Goal: Transaction & Acquisition: Purchase product/service

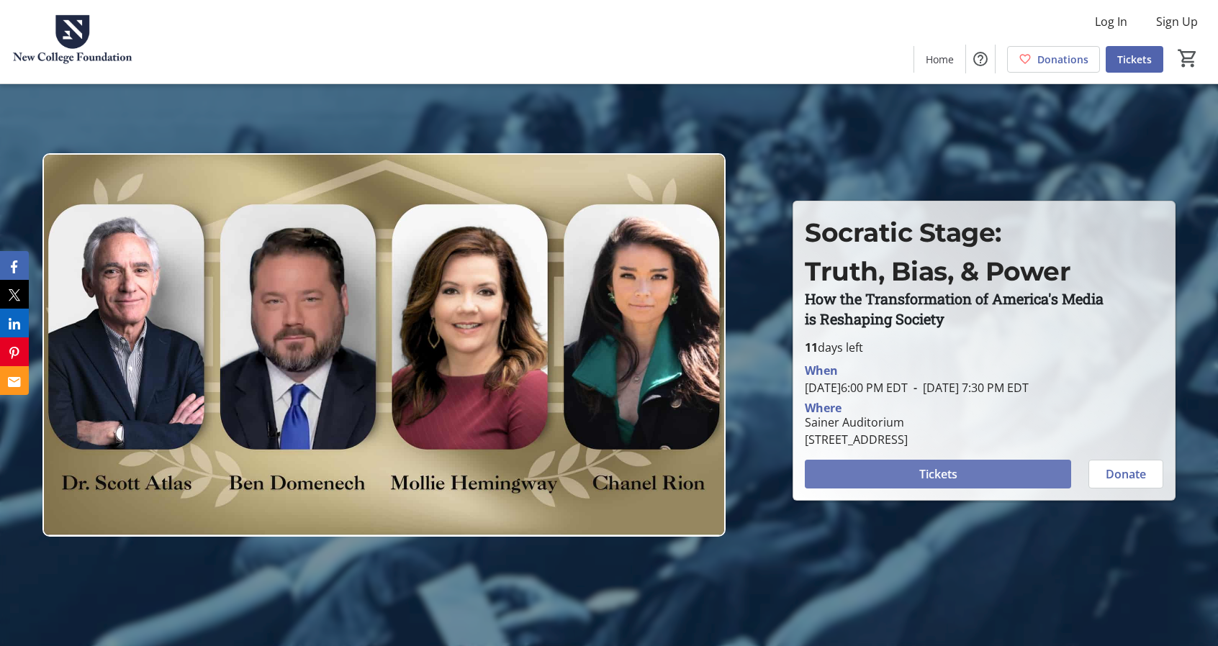
click at [946, 479] on span "Tickets" at bounding box center [938, 474] width 38 height 17
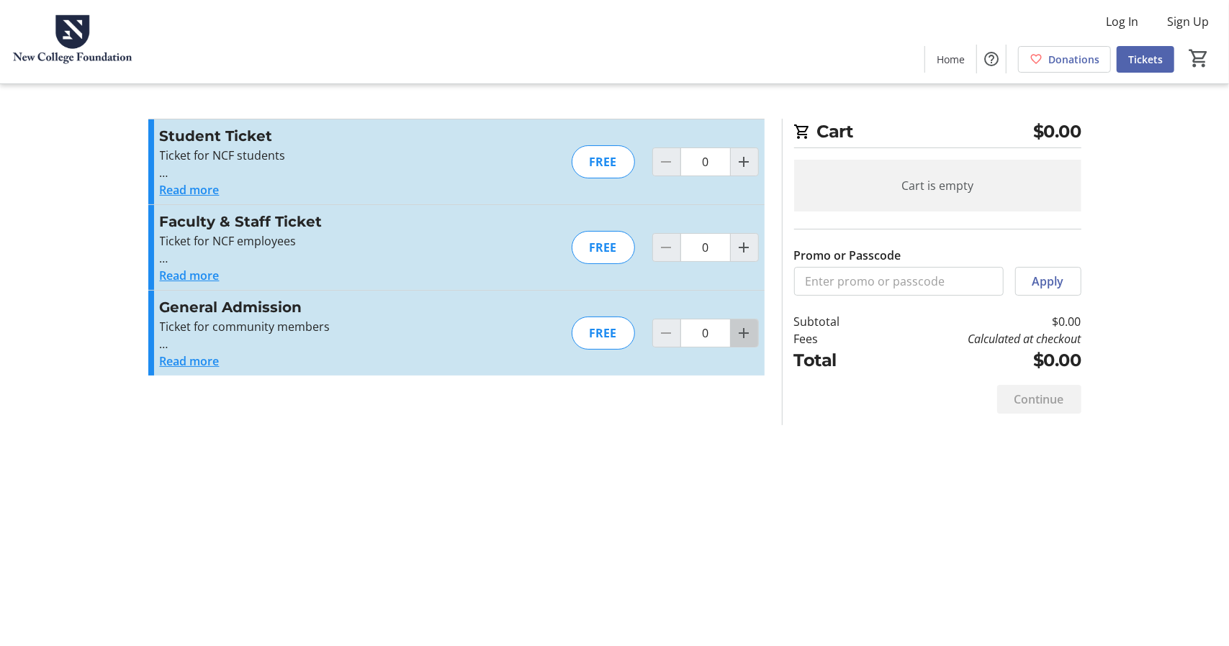
click at [746, 330] on mat-icon "Increment by one" at bounding box center [744, 333] width 17 height 17
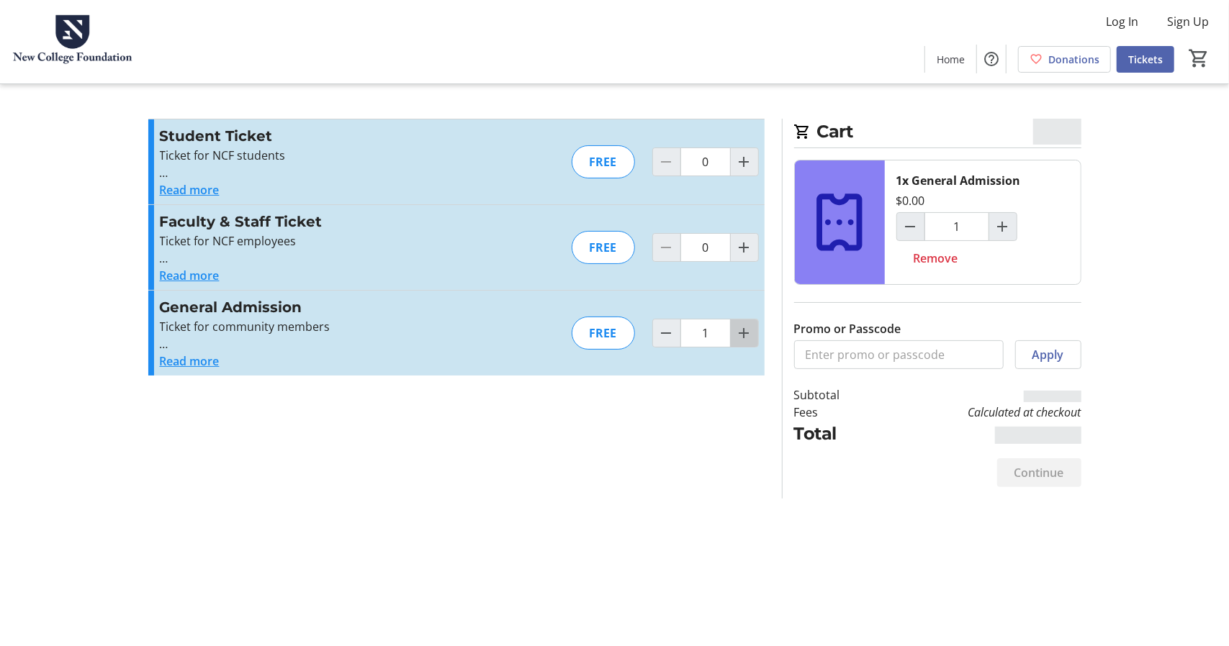
click at [746, 330] on mat-icon "Increment by one" at bounding box center [744, 333] width 17 height 17
type input "2"
click at [746, 330] on div at bounding box center [744, 333] width 29 height 29
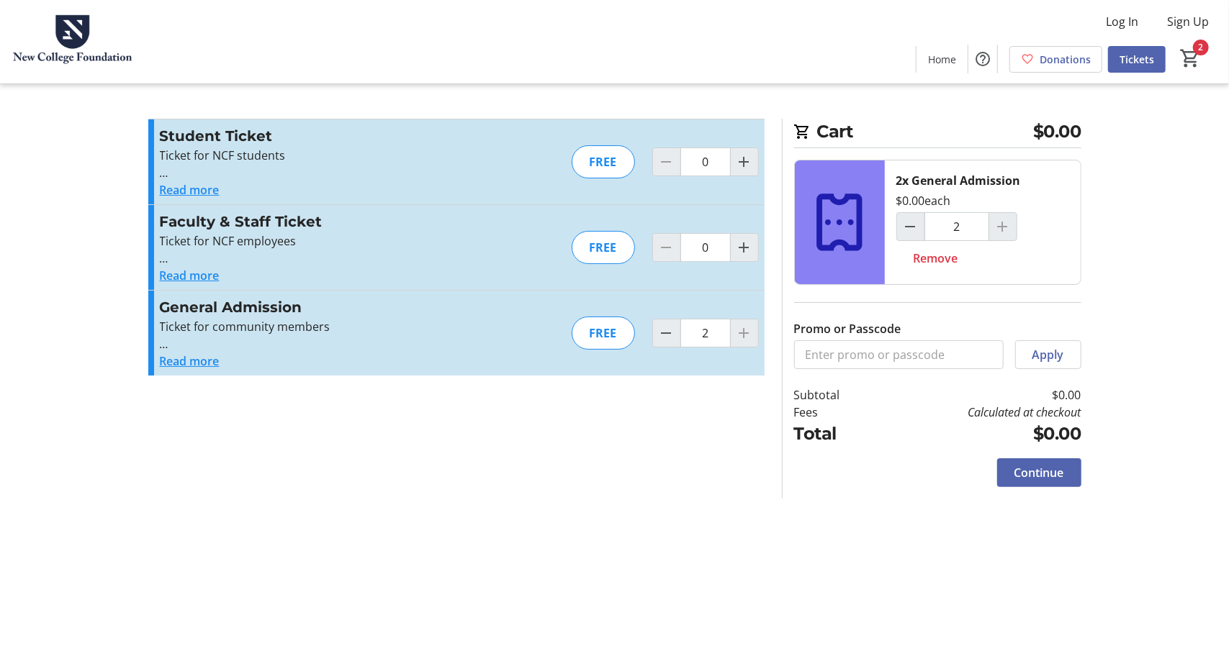
click at [741, 330] on div at bounding box center [744, 333] width 29 height 29
click at [1051, 466] on span "Continue" at bounding box center [1039, 472] width 50 height 17
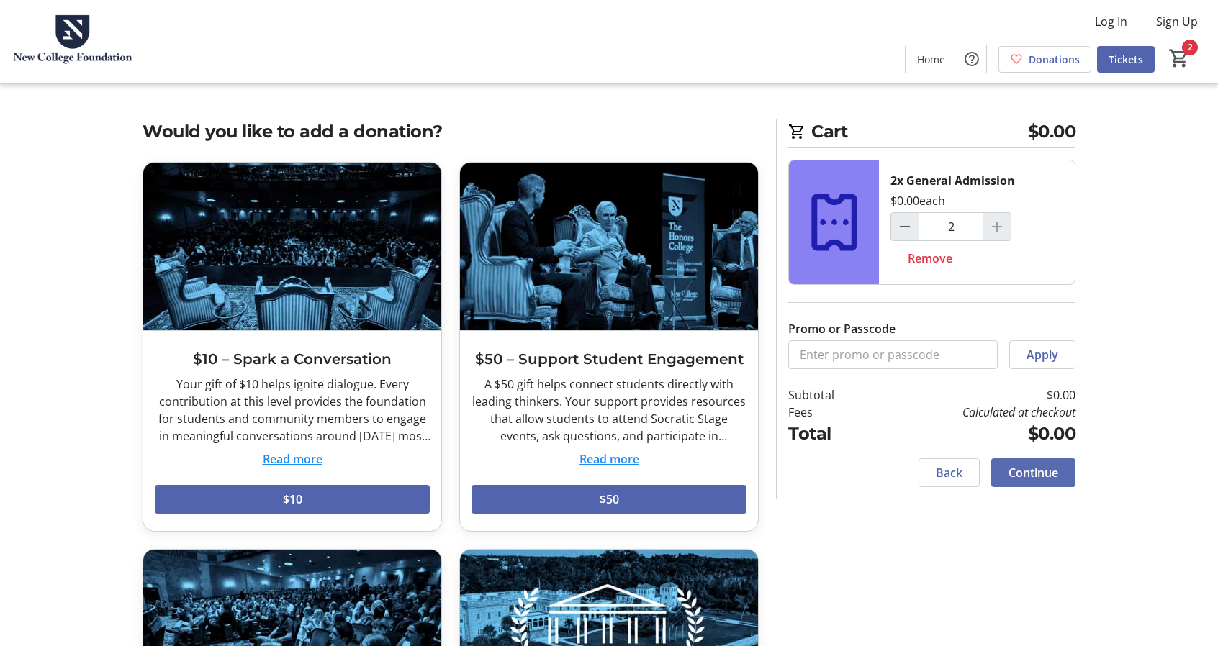
click at [1044, 466] on span "Continue" at bounding box center [1033, 472] width 50 height 17
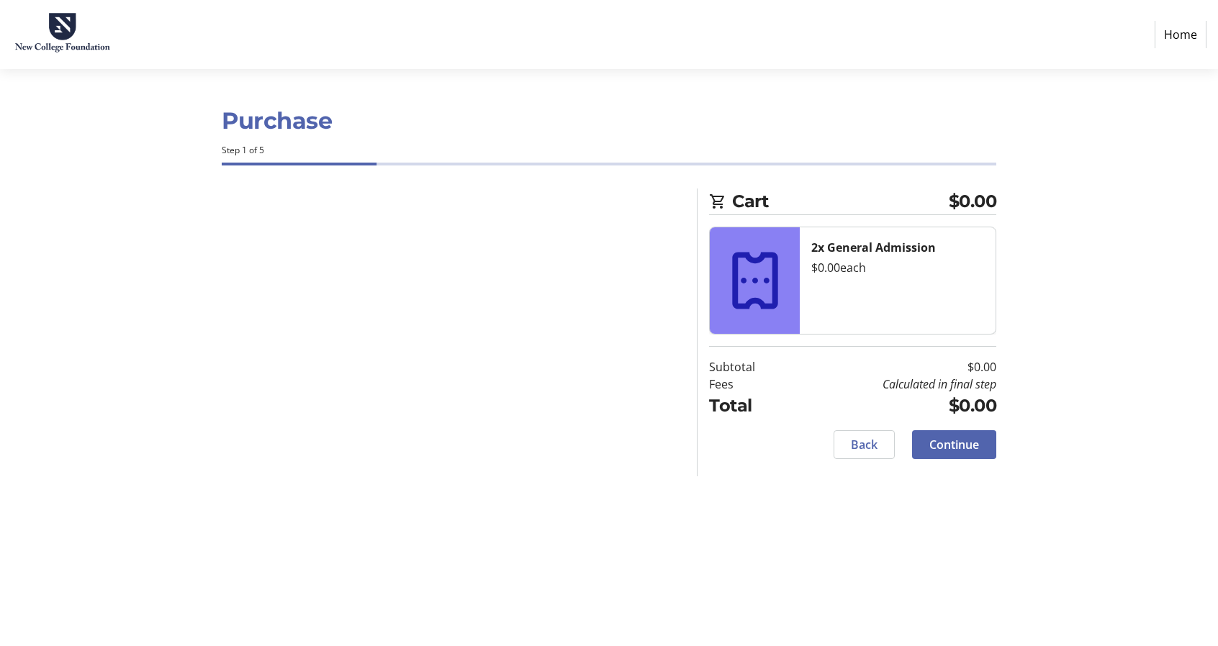
select select "US"
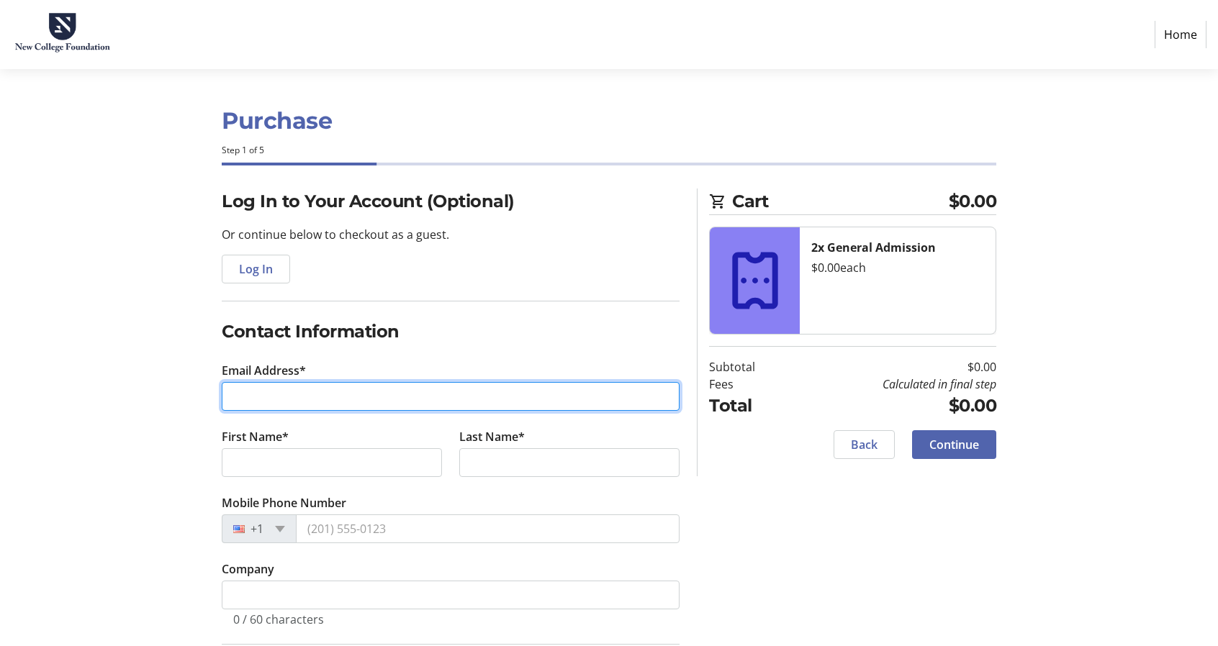
click at [254, 389] on input "Email Address*" at bounding box center [451, 396] width 458 height 29
type input "[EMAIL_ADDRESS][DOMAIN_NAME]"
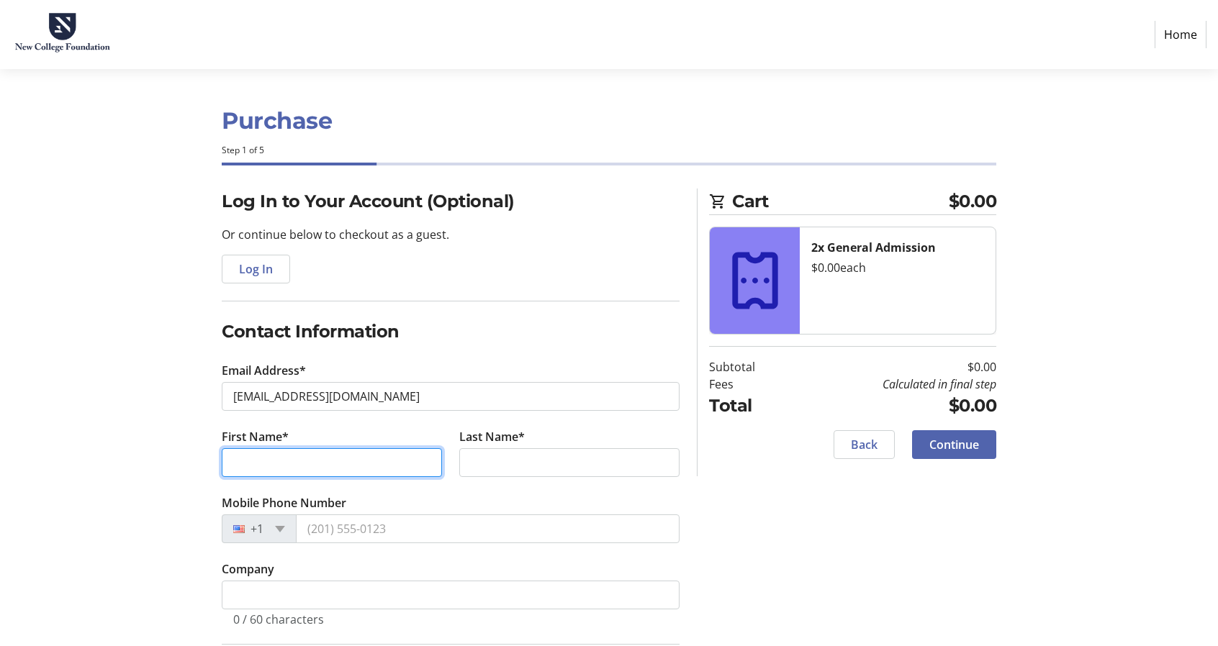
type input "[PERSON_NAME]"
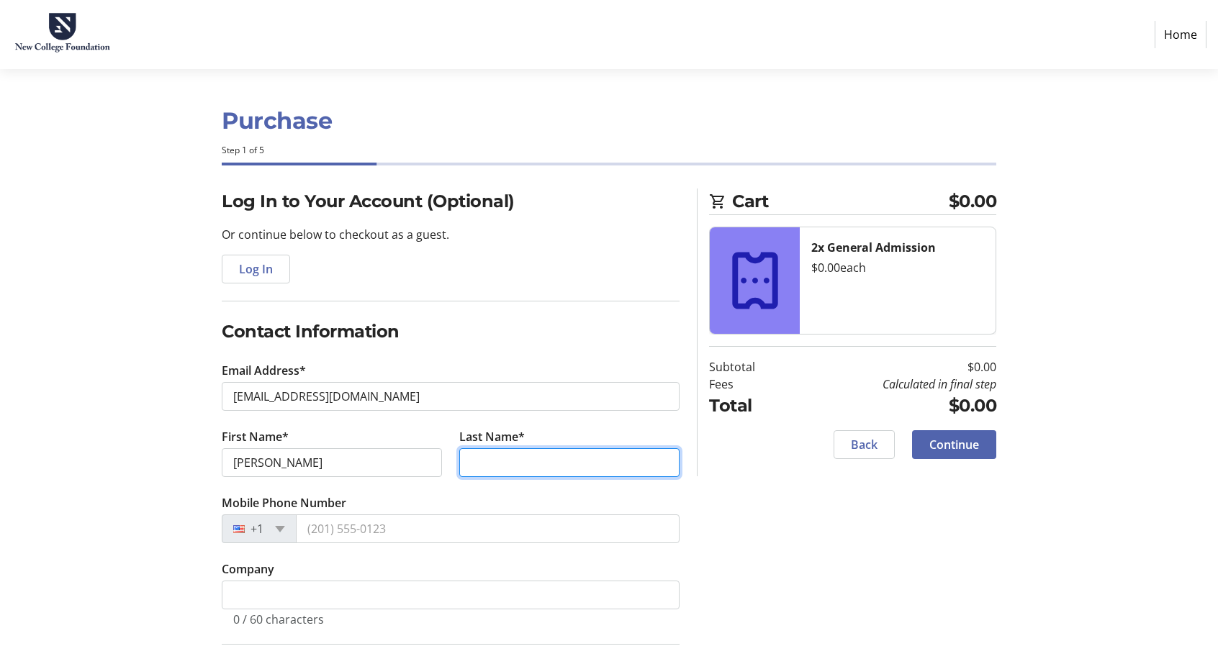
type input "Smiley"
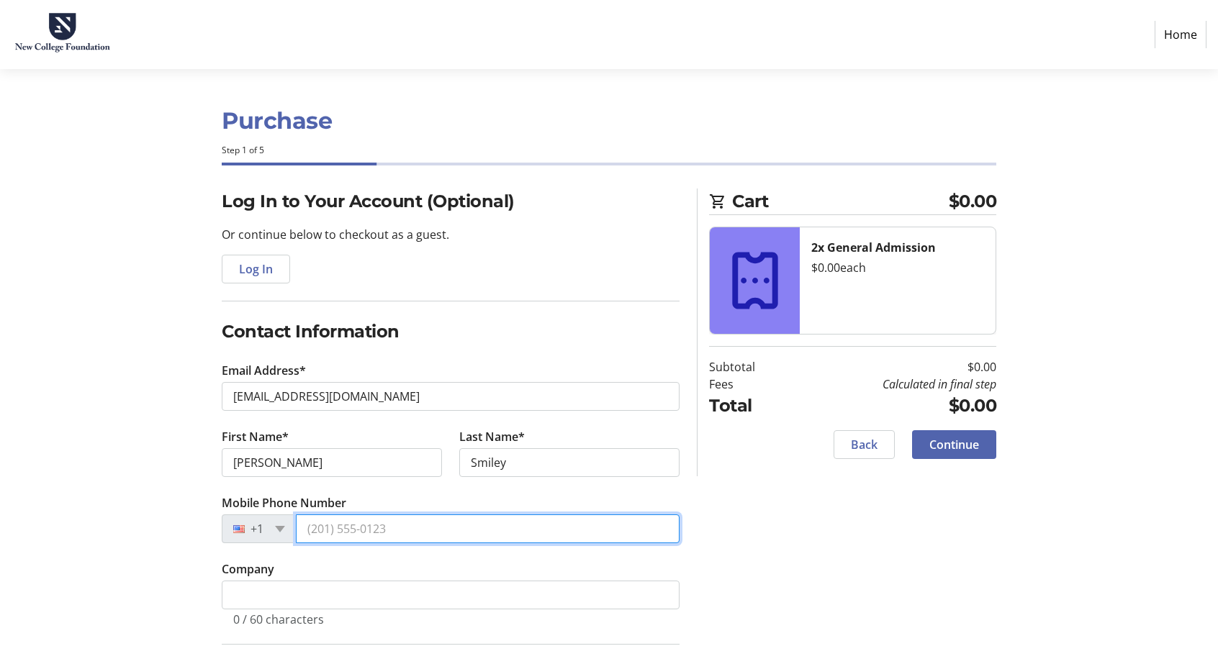
type input "[PHONE_NUMBER]"
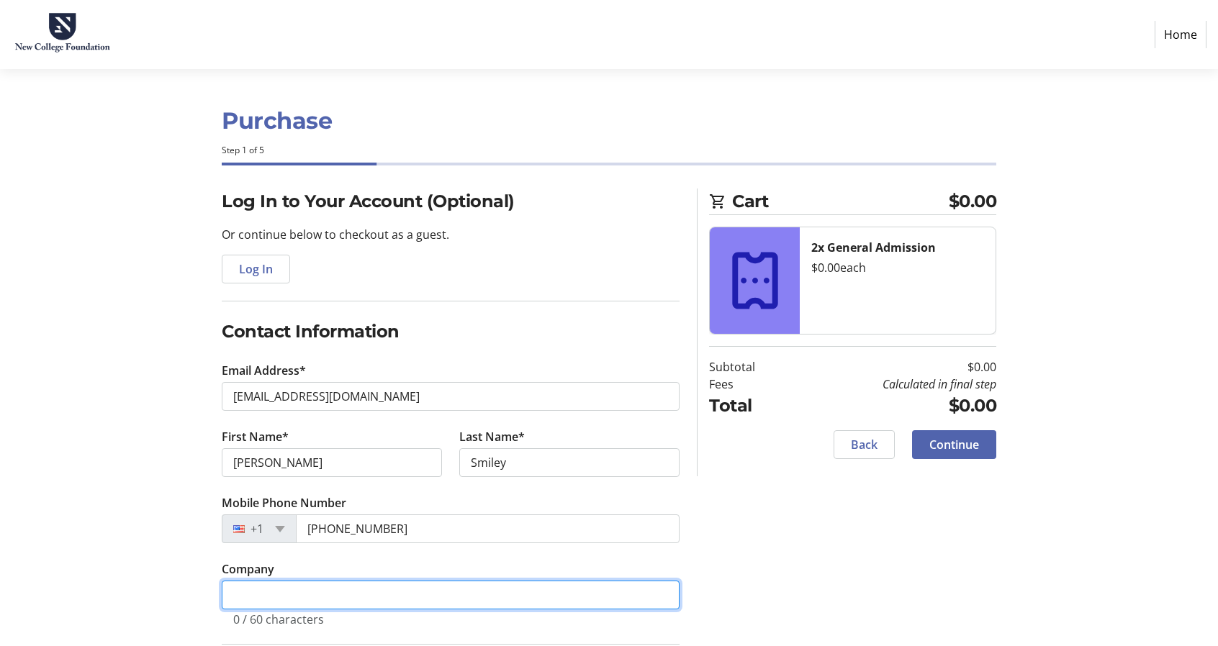
type input "13710818"
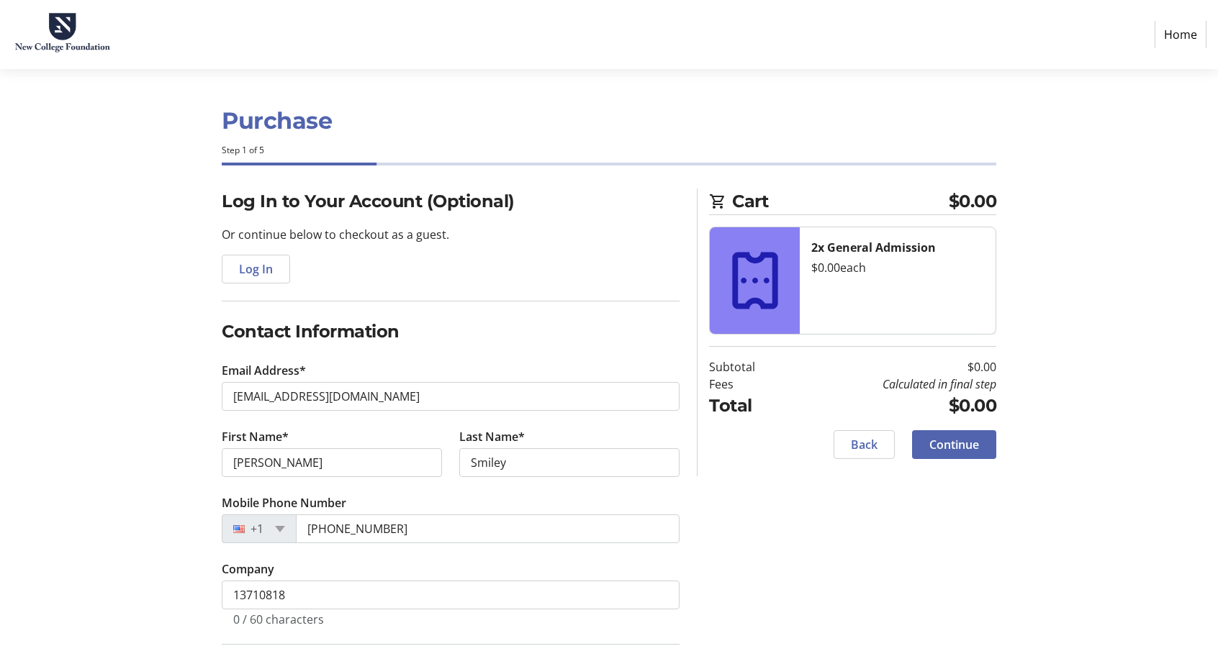
type input "[STREET_ADDRESS]"
type input "Osprey"
select select "FL"
type input "34229-9152"
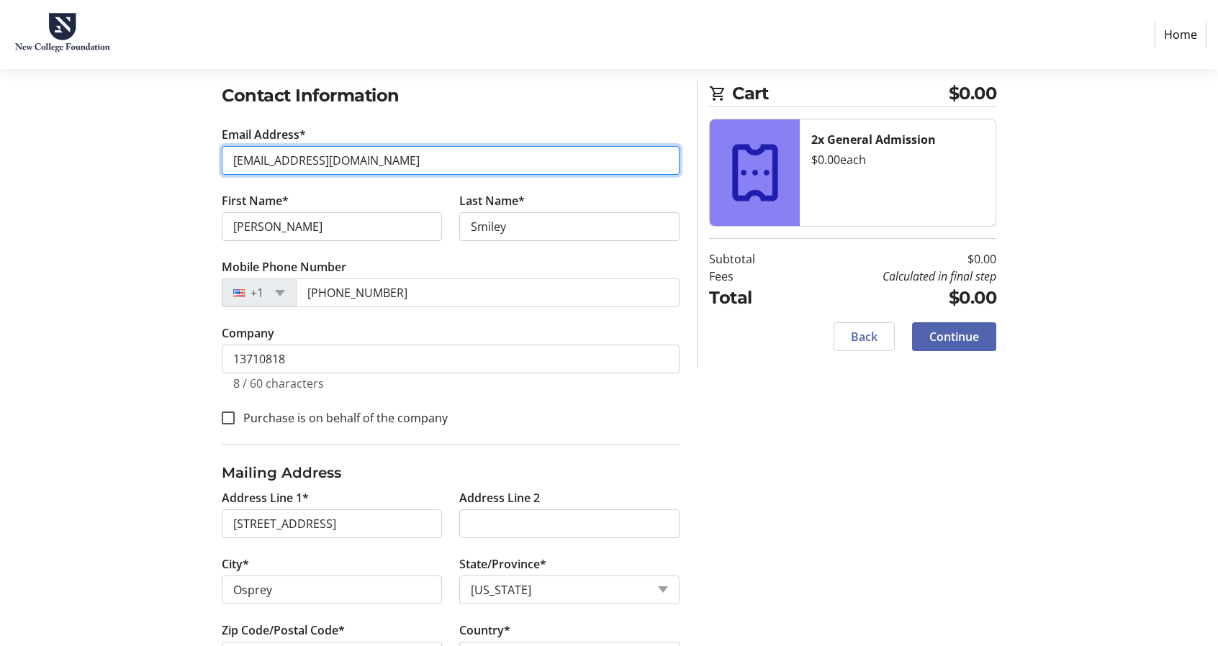
scroll to position [291, 0]
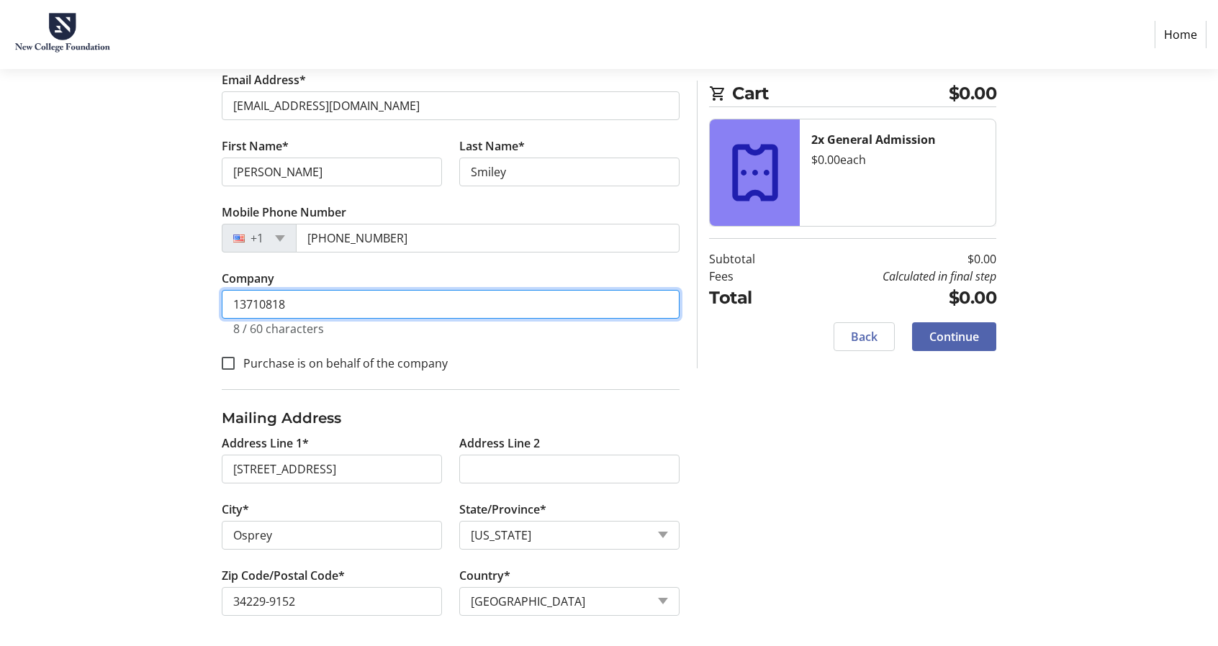
drag, startPoint x: 297, startPoint y: 299, endPoint x: 134, endPoint y: 302, distance: 163.4
click at [135, 302] on div "Log In to Your Account (Optional) Or continue below to checkout as a guest. Log…" at bounding box center [609, 274] width 950 height 753
type input "Retired"
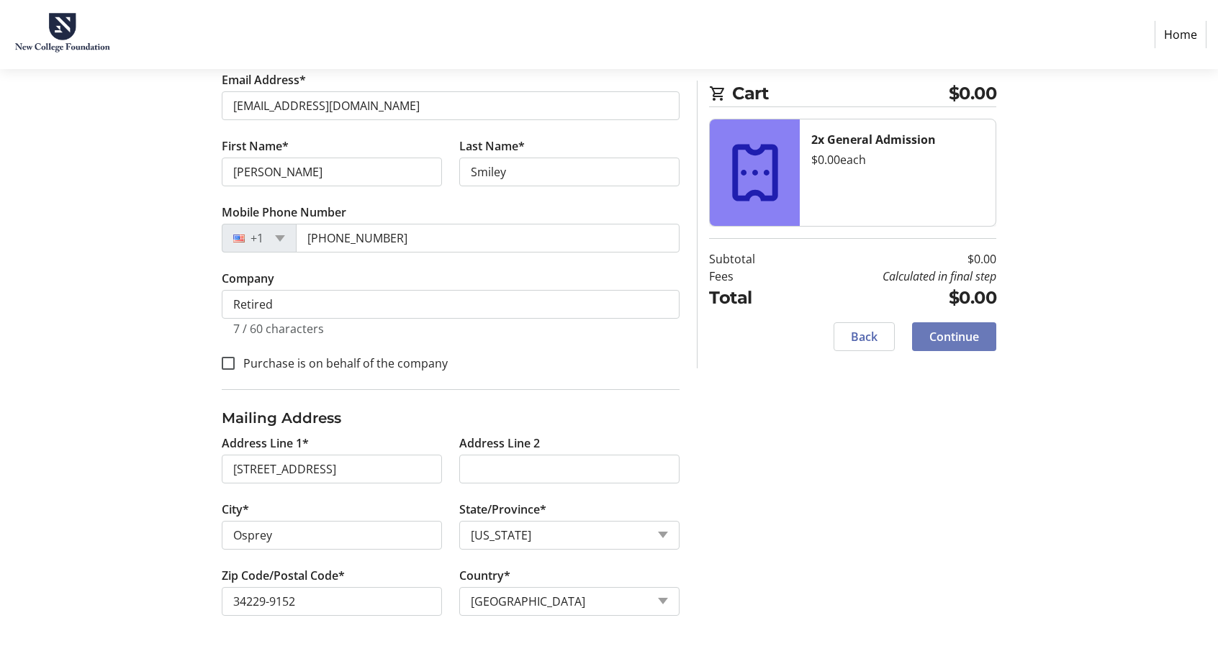
click at [966, 328] on span "Continue" at bounding box center [954, 336] width 50 height 17
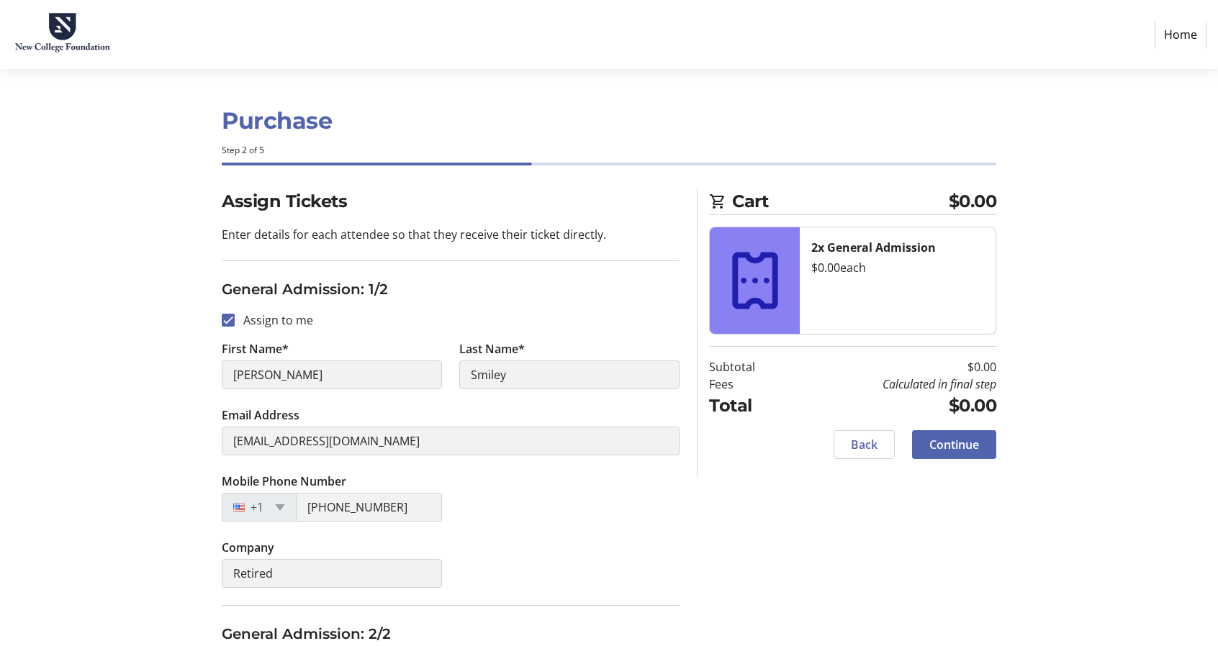
scroll to position [300, 0]
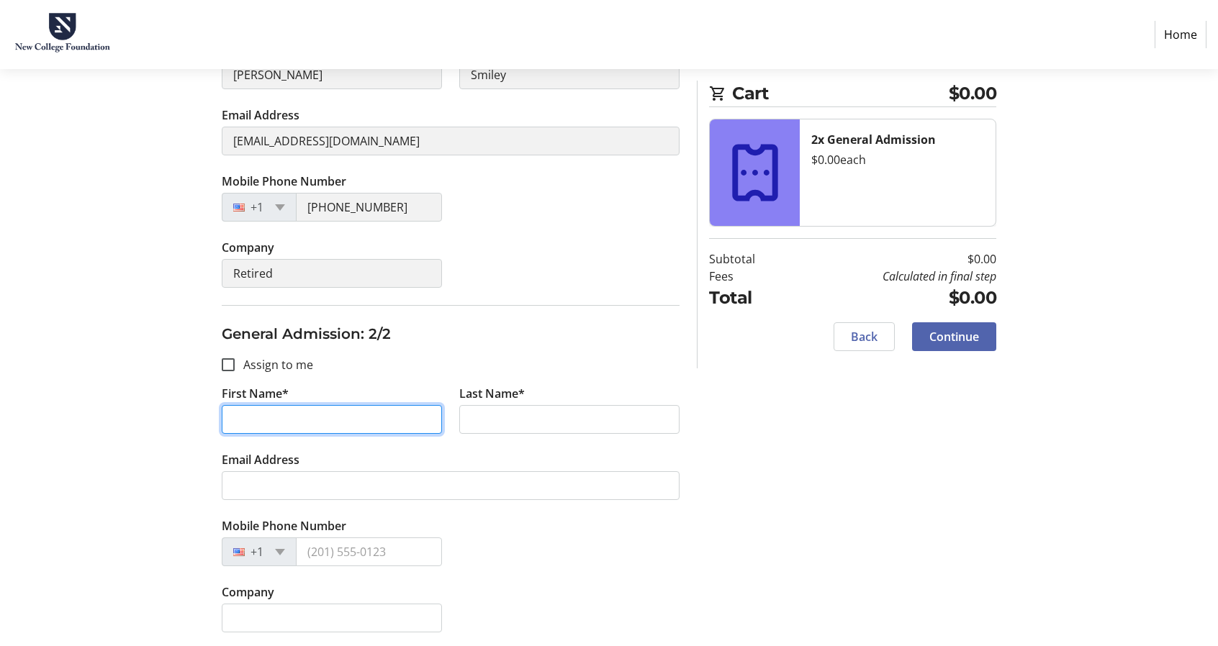
click at [250, 416] on input "First Name*" at bounding box center [332, 419] width 220 height 29
type input "[PERSON_NAME]"
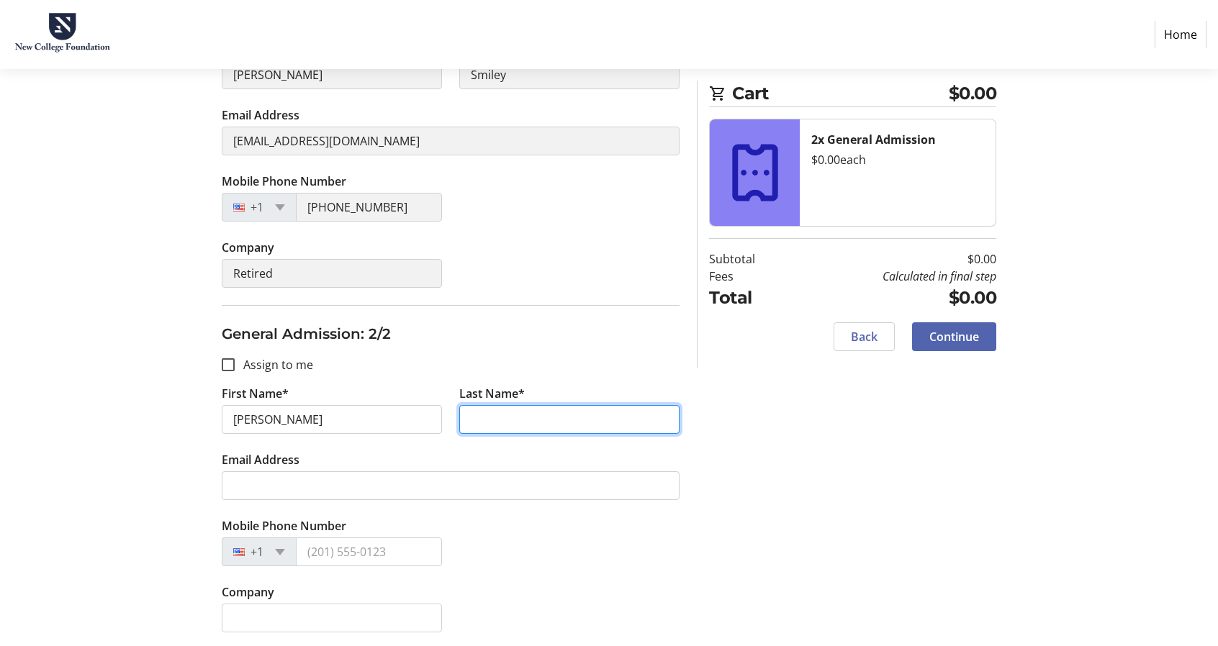
type input "Smiley"
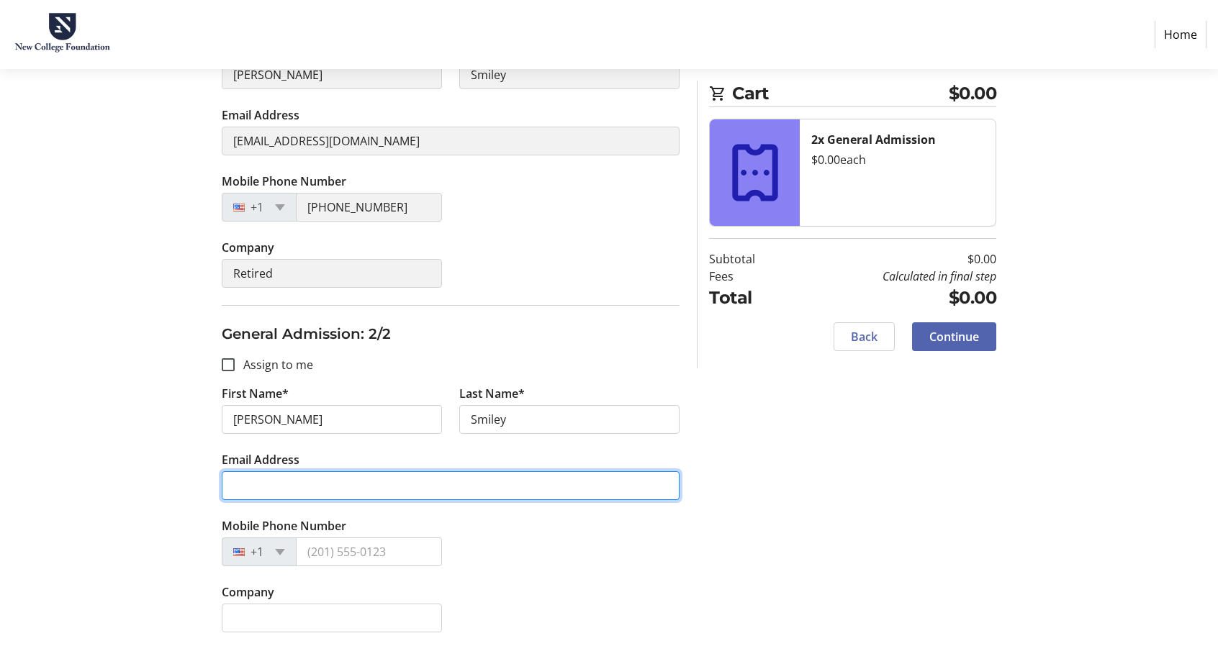
type input "[EMAIL_ADDRESS][DOMAIN_NAME]"
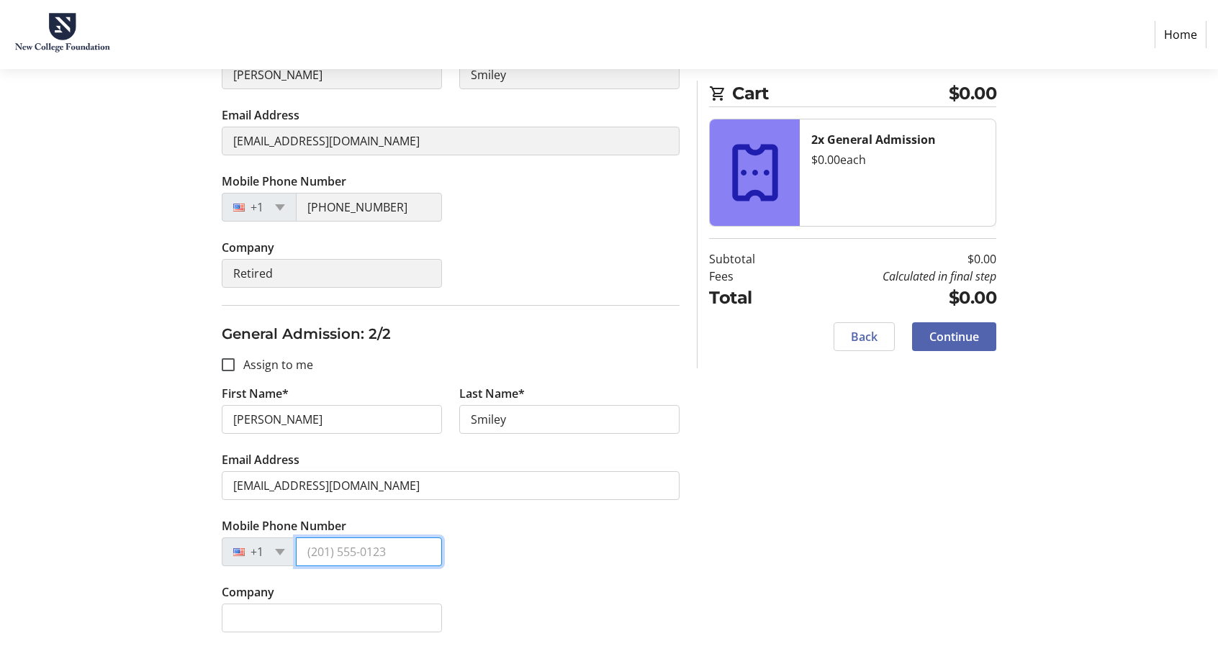
type input "[PHONE_NUMBER]"
type input "13710818"
click at [229, 363] on input "Assign to me" at bounding box center [228, 364] width 13 height 13
checkbox input "true"
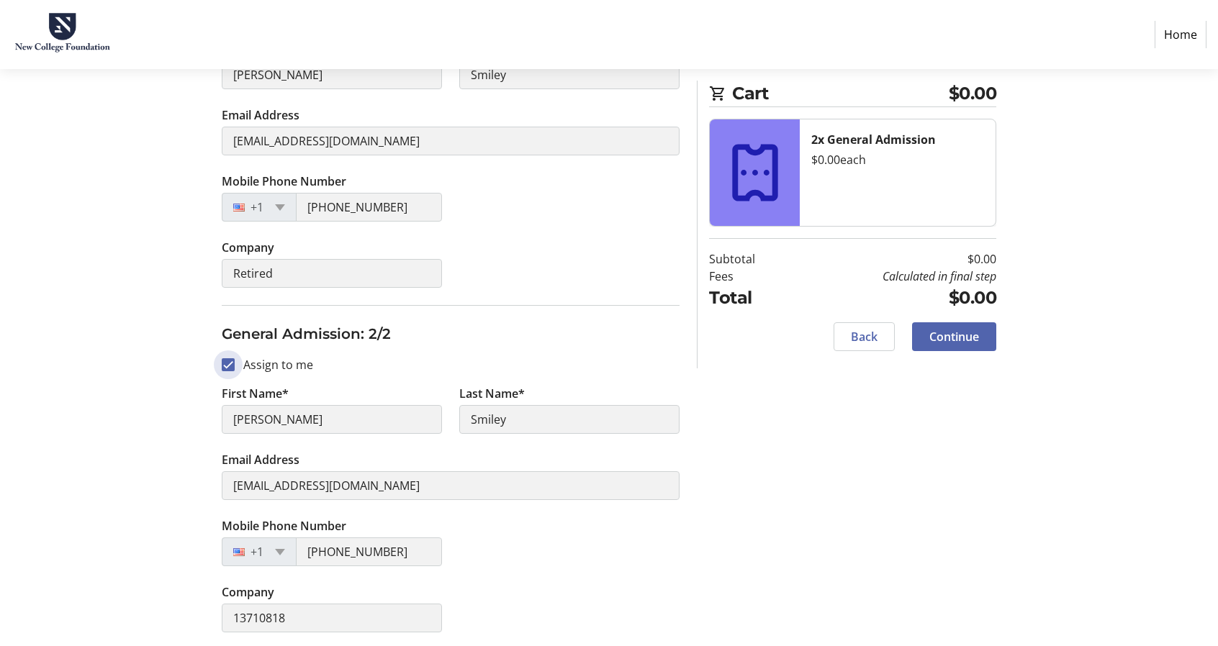
type input "Retired"
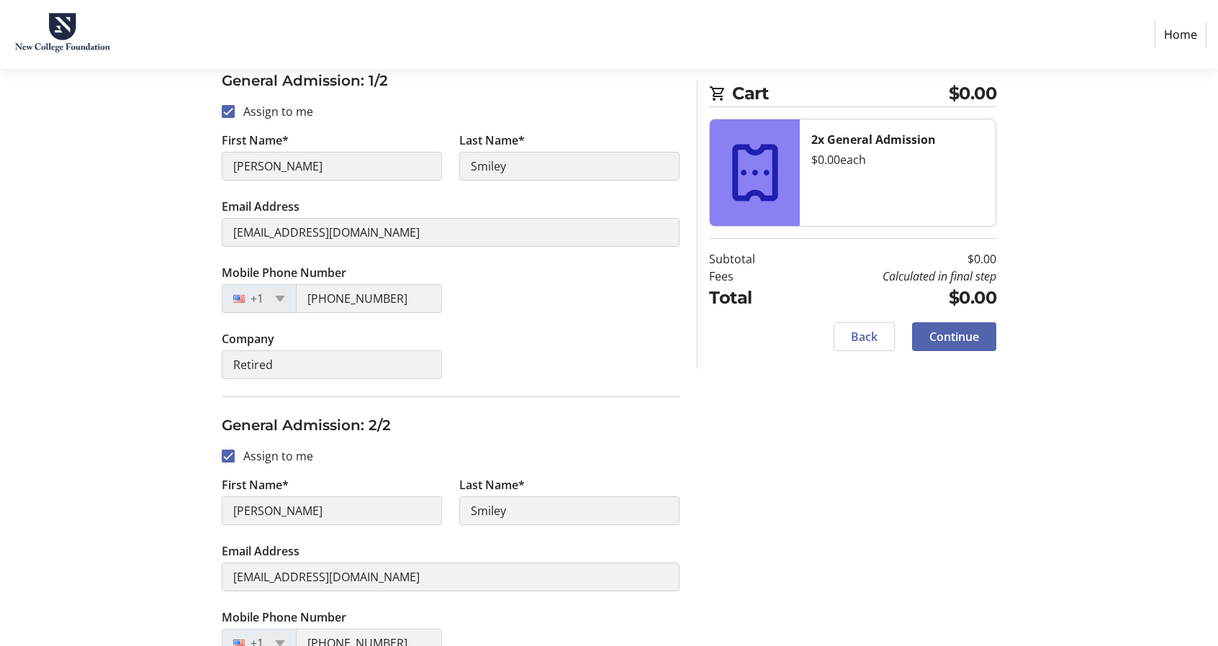
scroll to position [0, 0]
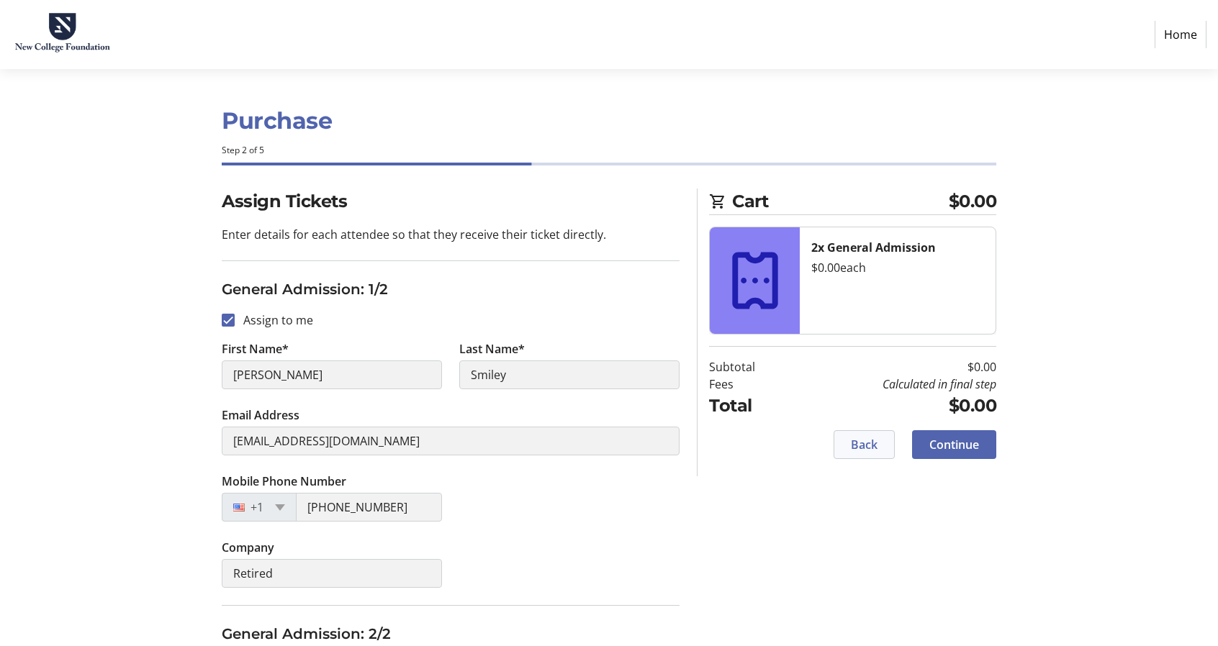
click at [872, 438] on span "Back" at bounding box center [864, 444] width 27 height 17
select select "FL"
select select "US"
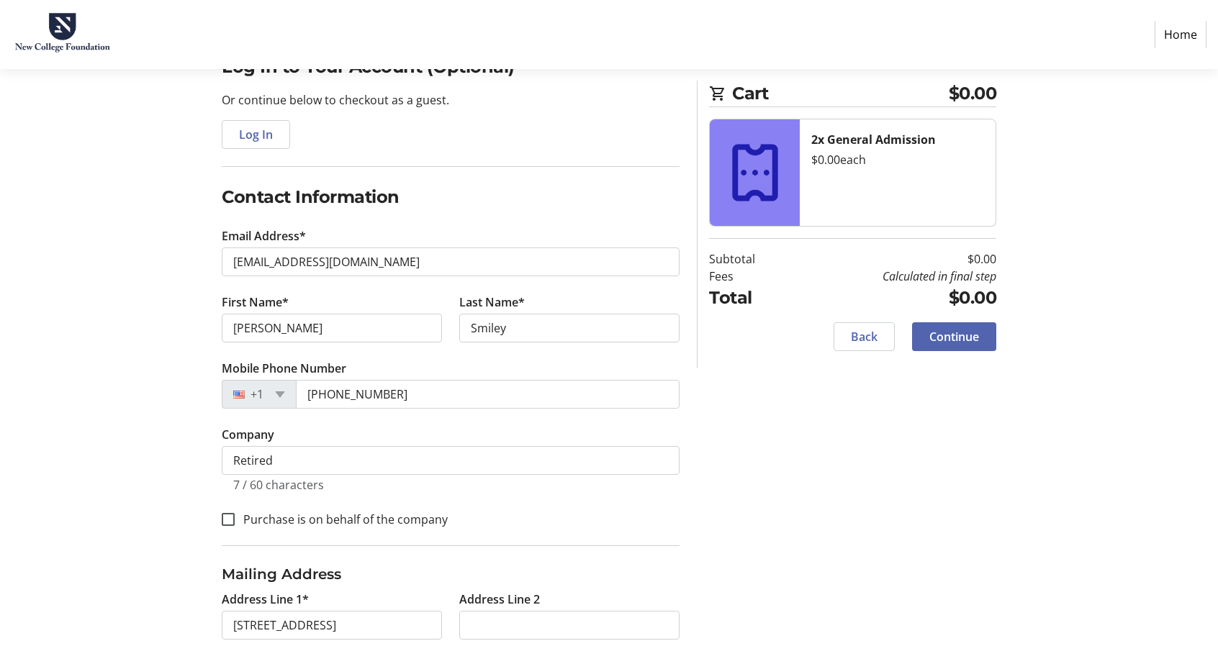
scroll to position [291, 0]
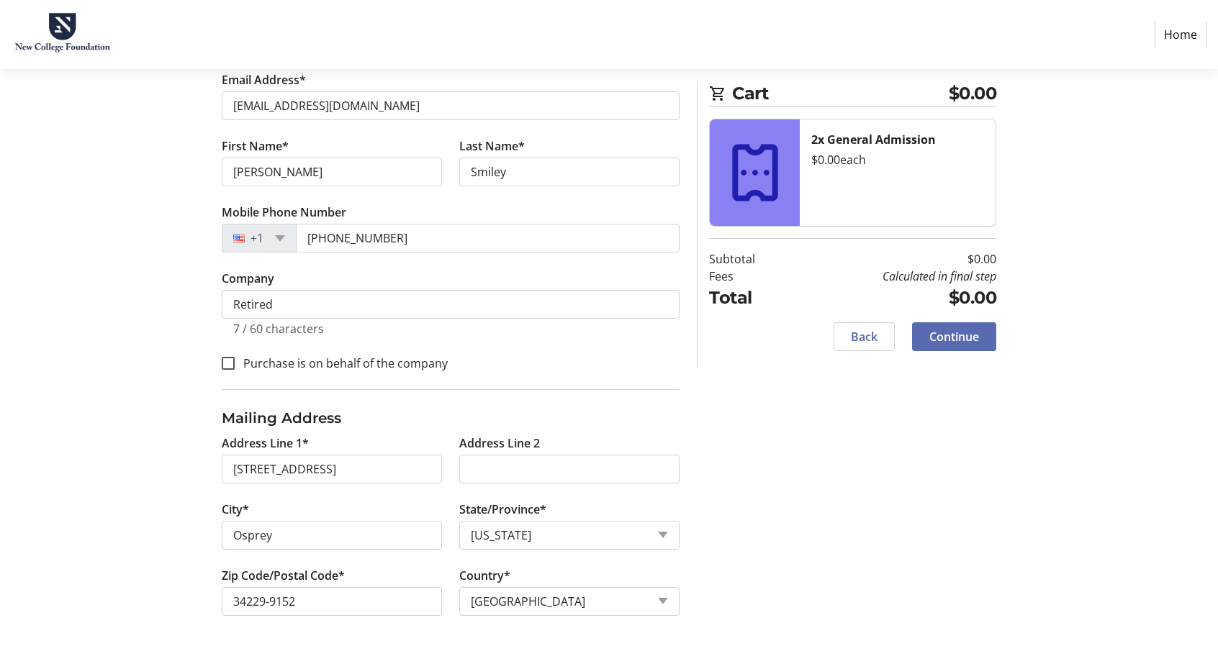
click at [955, 335] on span "Continue" at bounding box center [954, 336] width 50 height 17
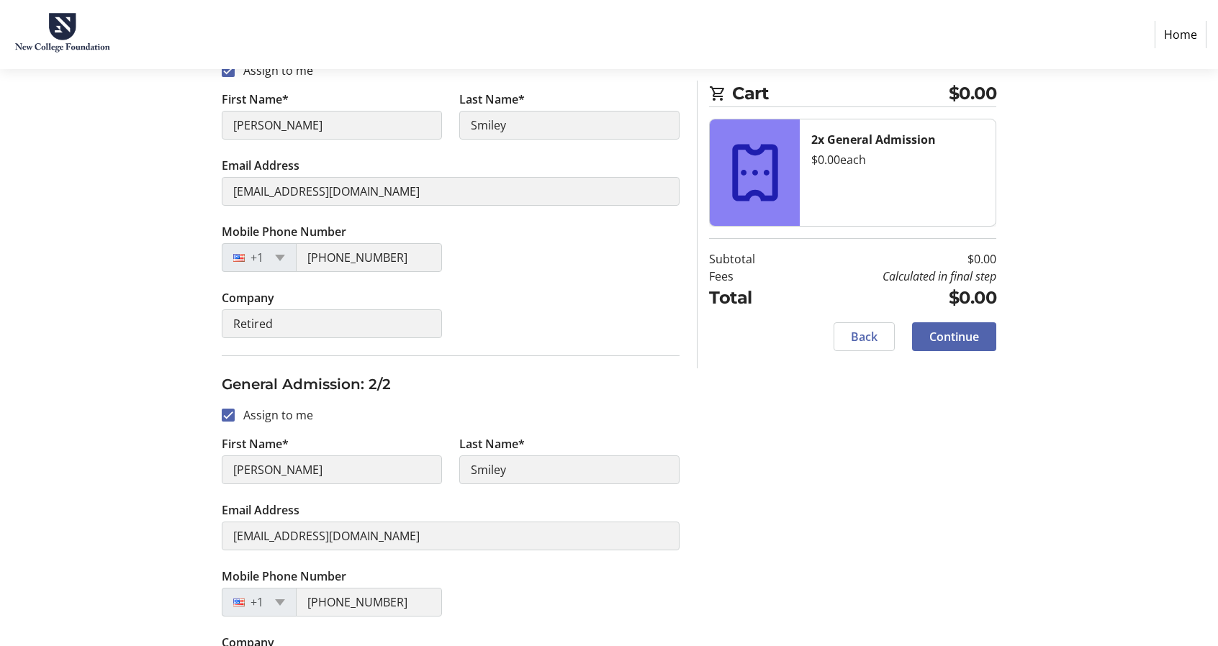
scroll to position [228, 0]
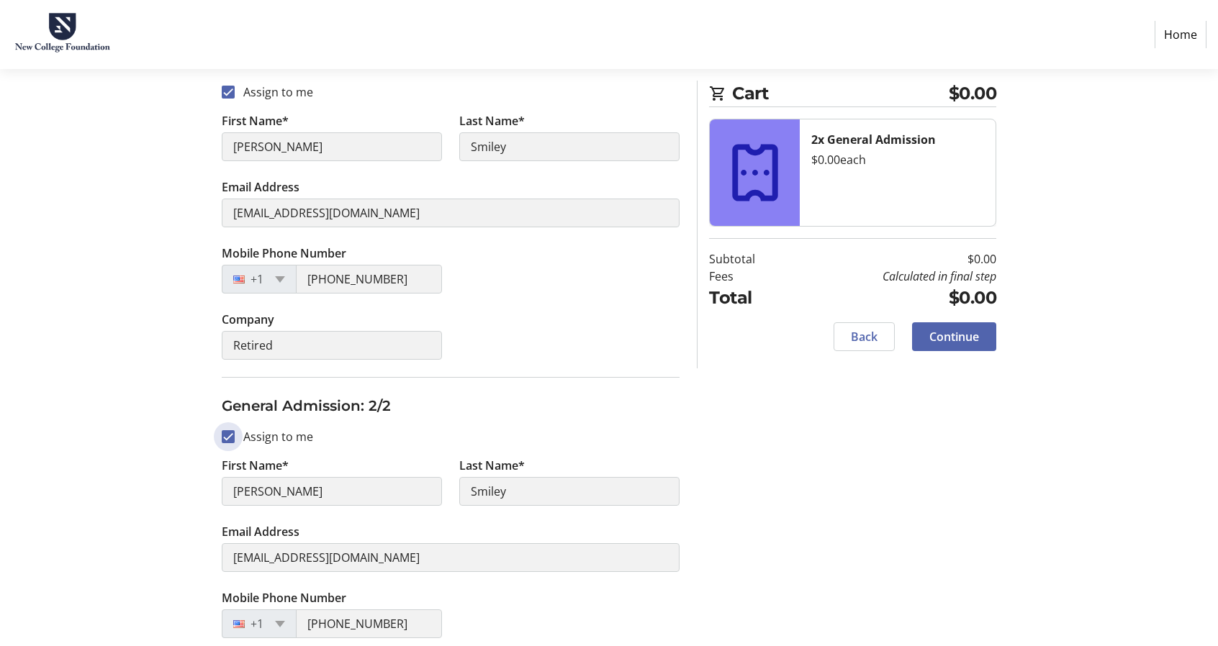
click at [227, 433] on input "Assign to me" at bounding box center [228, 436] width 13 height 13
checkbox input "false"
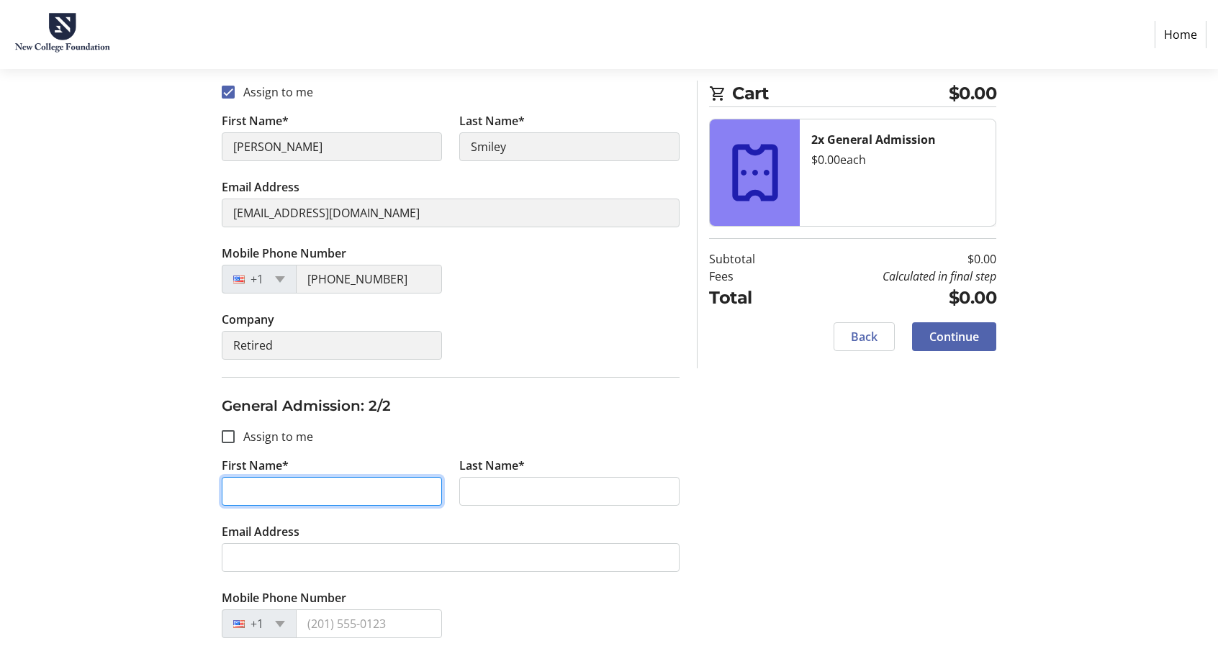
drag, startPoint x: 265, startPoint y: 491, endPoint x: 194, endPoint y: 486, distance: 70.7
click at [195, 486] on div "Assign Tickets Enter details for each attendee so that they receive their ticke…" at bounding box center [609, 340] width 950 height 761
type input "[PERSON_NAME]"
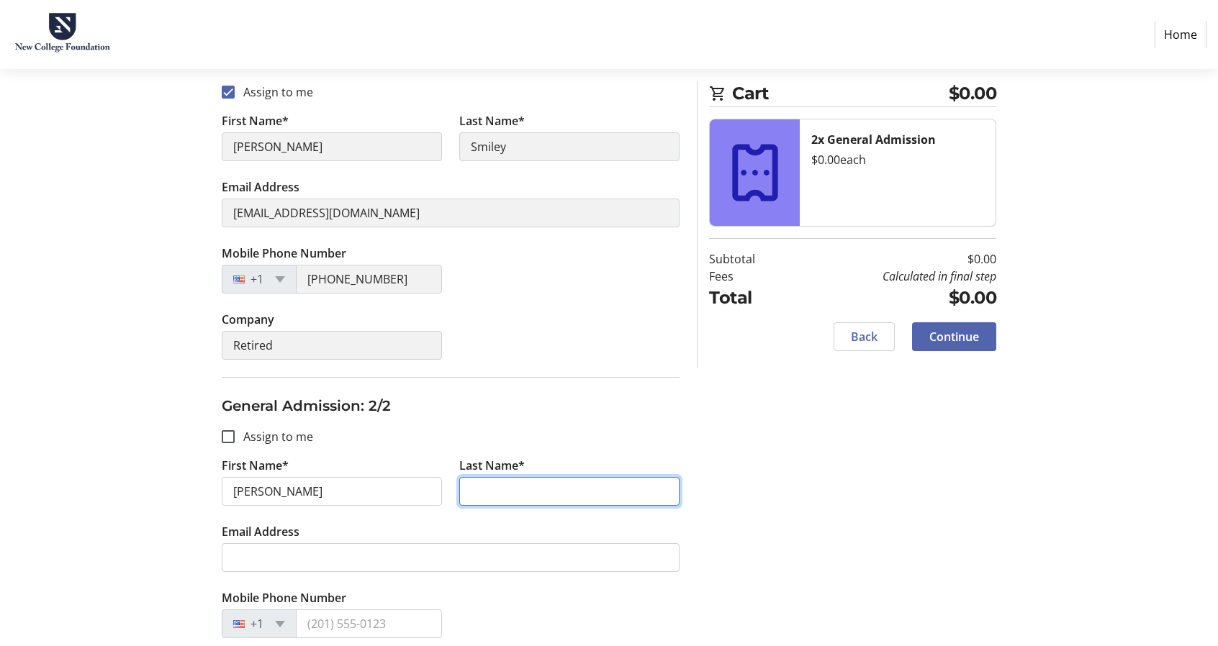
click at [491, 489] on input "Last Name*" at bounding box center [569, 491] width 220 height 29
type input "Smiley"
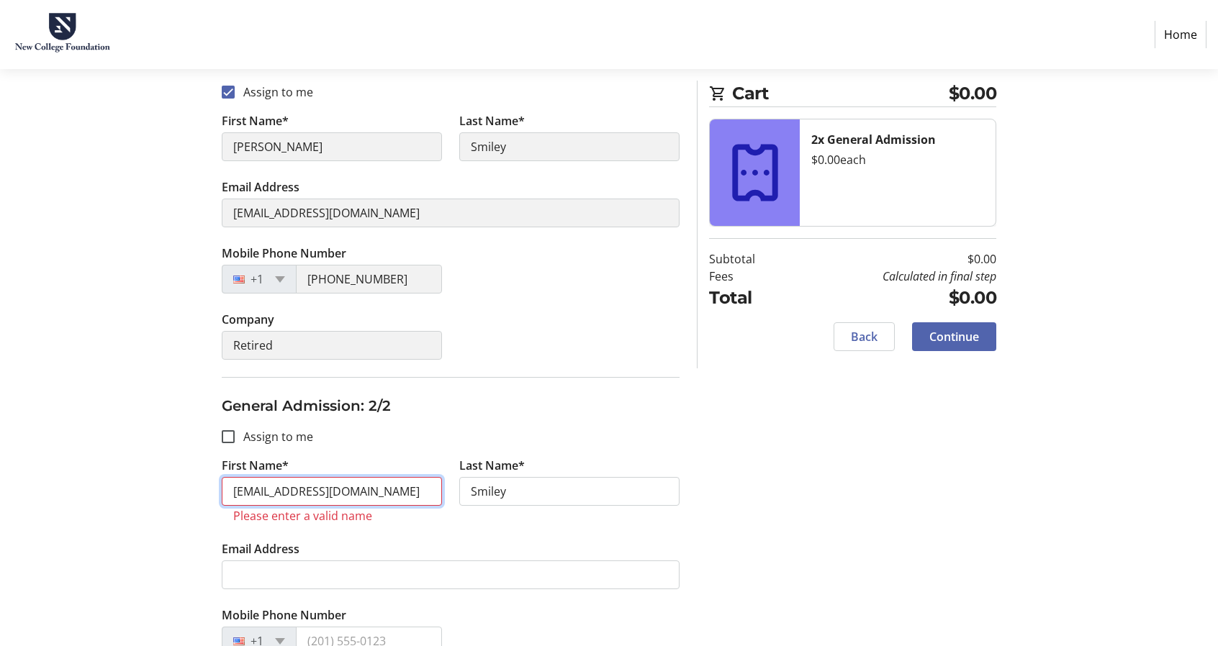
drag, startPoint x: 374, startPoint y: 494, endPoint x: 226, endPoint y: 489, distance: 147.6
click at [226, 489] on input "[EMAIL_ADDRESS][DOMAIN_NAME]" at bounding box center [332, 491] width 220 height 29
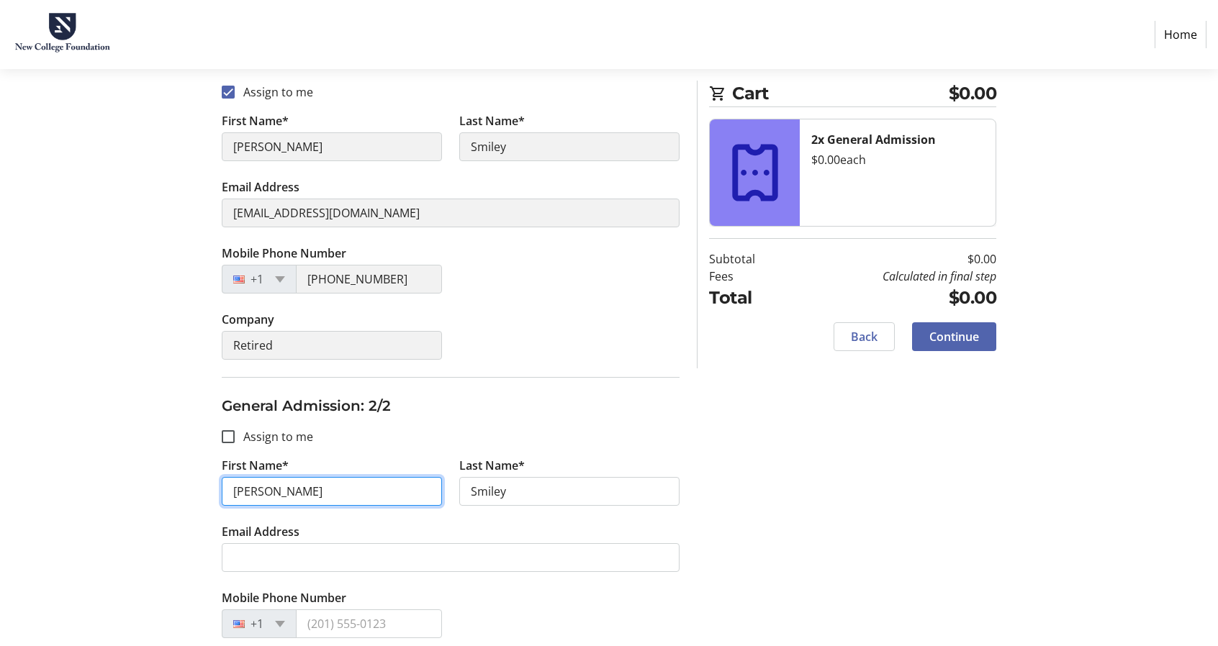
type input "[PERSON_NAME]"
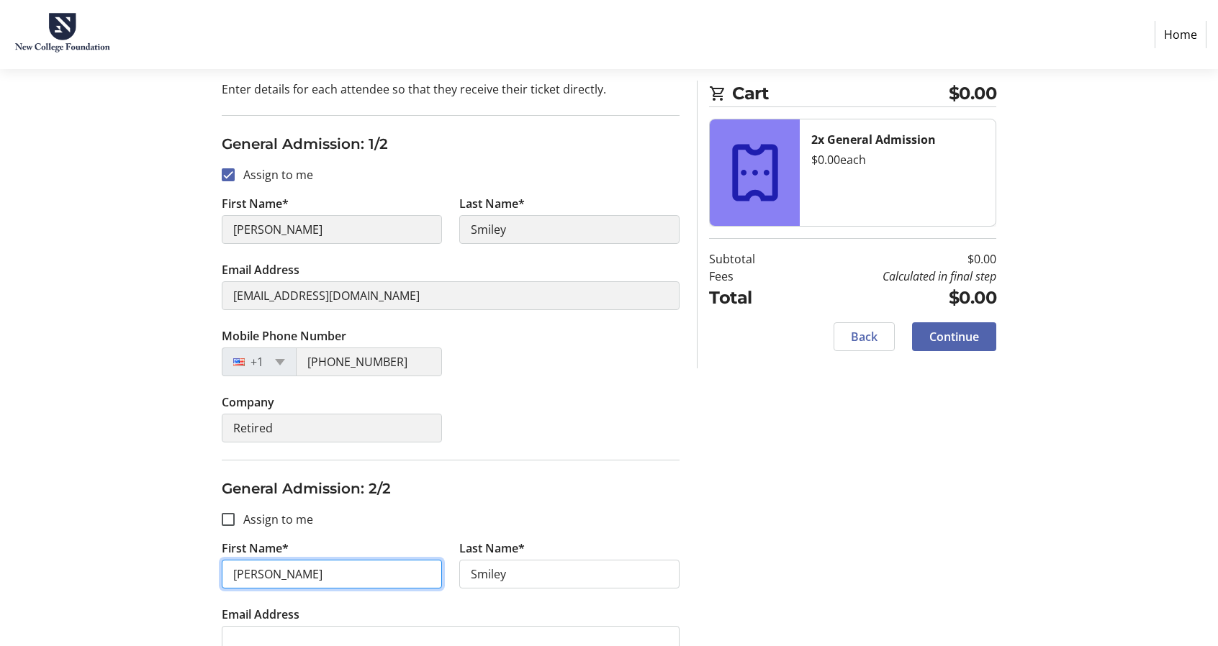
scroll to position [300, 0]
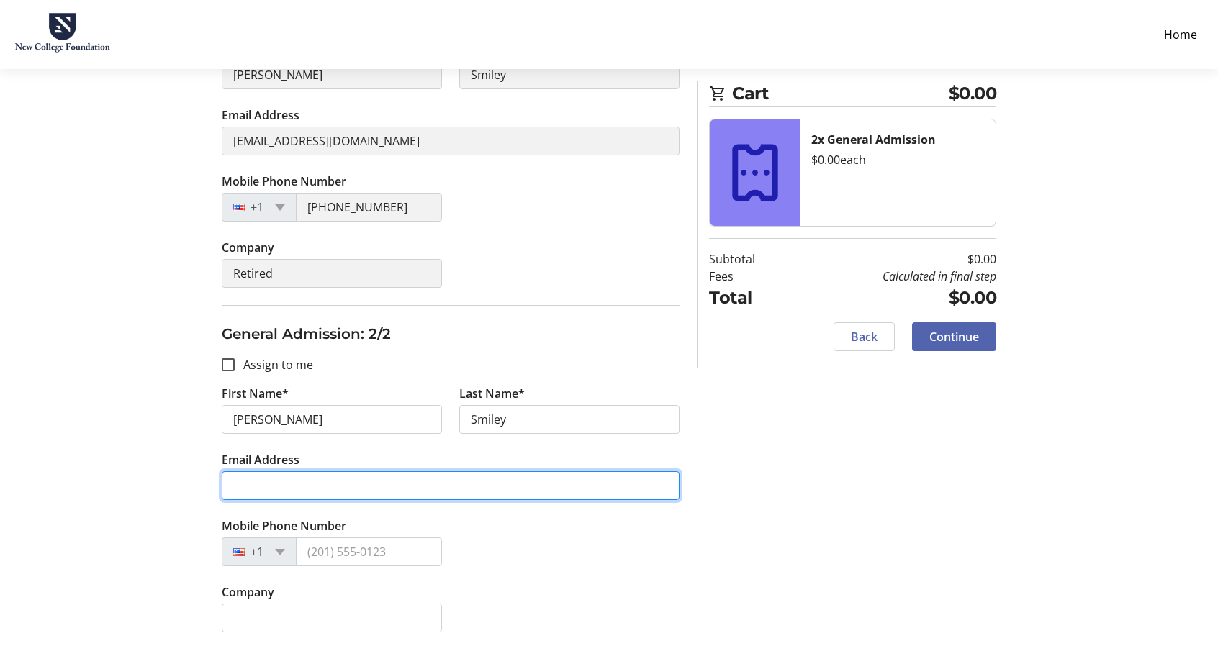
click at [248, 487] on input "Email Address" at bounding box center [451, 485] width 458 height 29
type input "[EMAIL_ADDRESS][DOMAIN_NAME]"
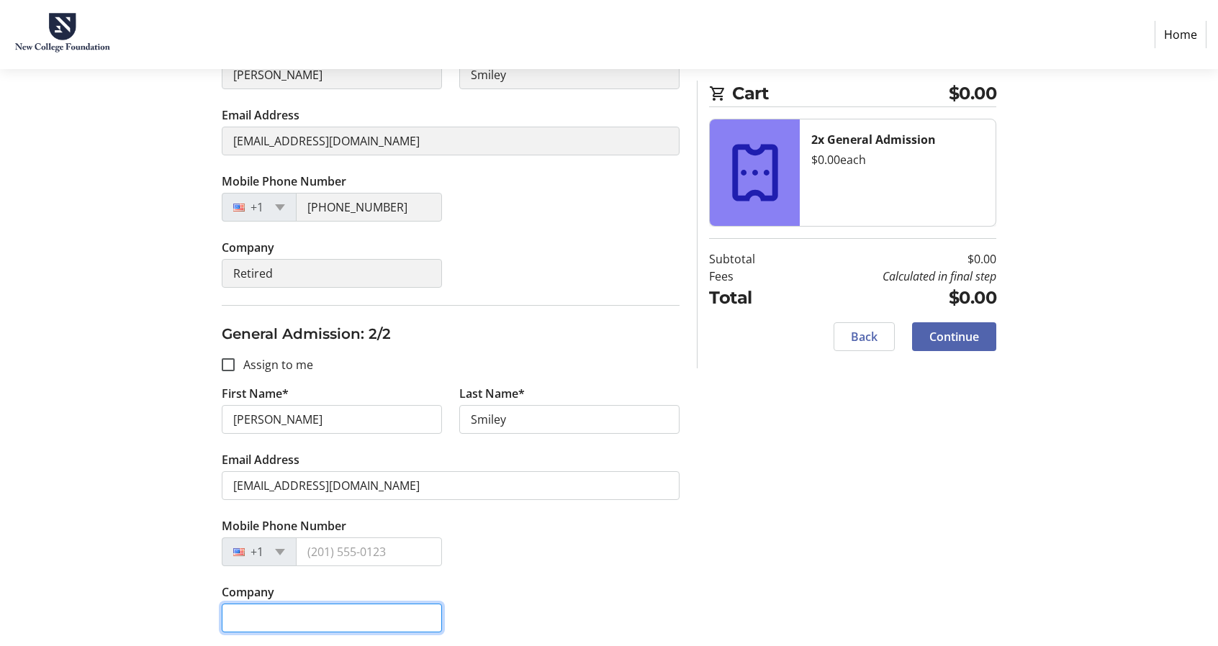
click at [259, 617] on input "Company" at bounding box center [332, 618] width 220 height 29
type input "NA"
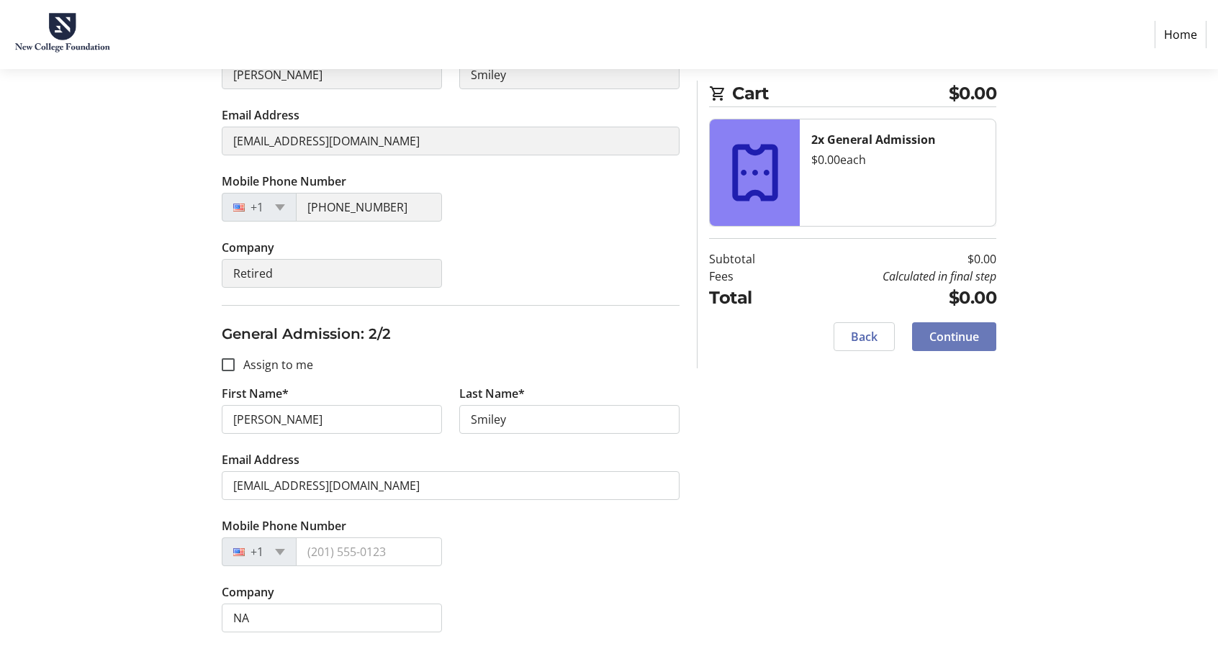
click at [964, 334] on span "Continue" at bounding box center [954, 336] width 50 height 17
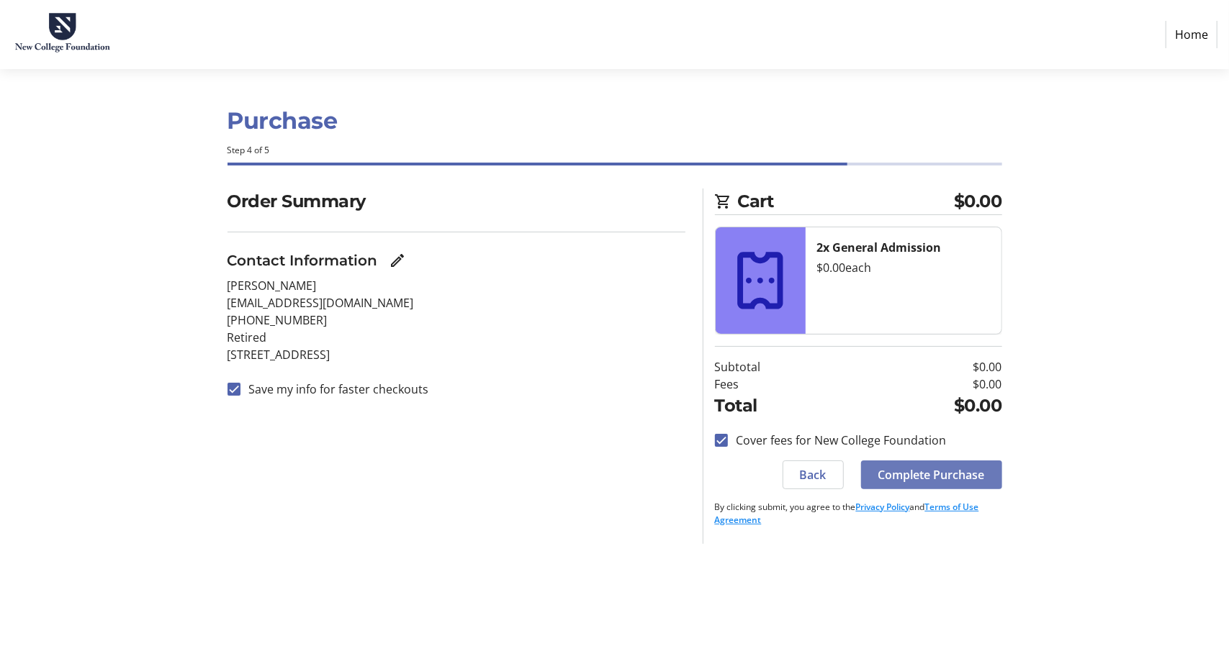
click at [941, 467] on span "Complete Purchase" at bounding box center [931, 474] width 107 height 17
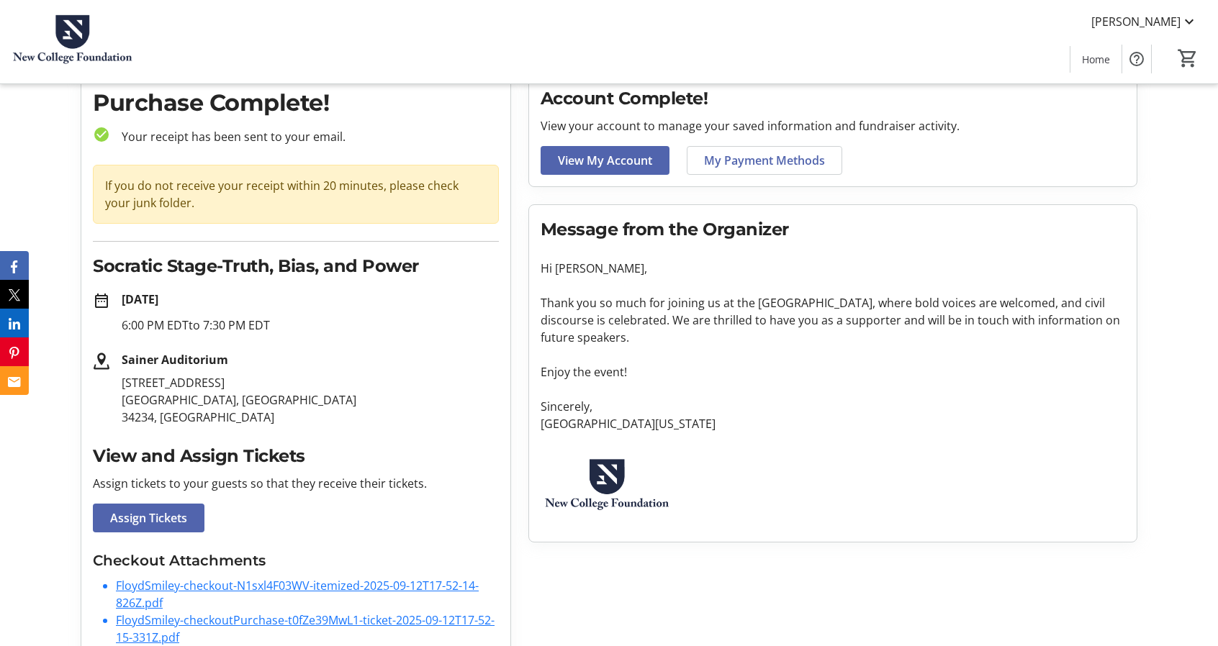
scroll to position [126, 0]
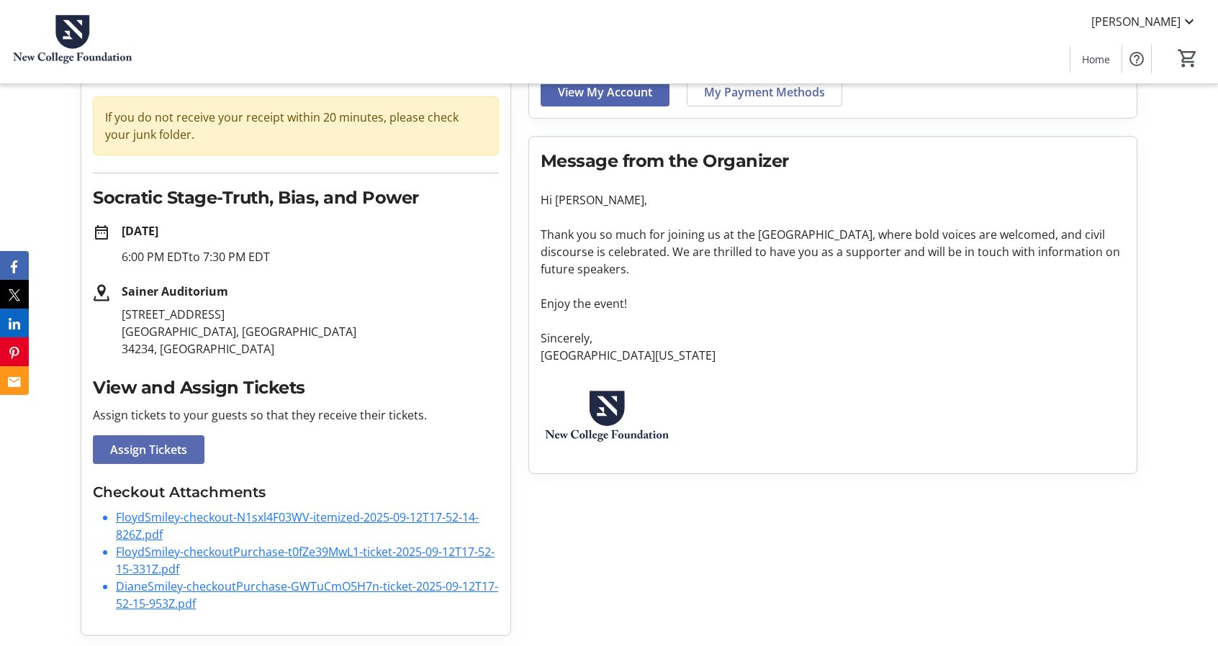
click at [153, 447] on span "Assign Tickets" at bounding box center [148, 449] width 77 height 17
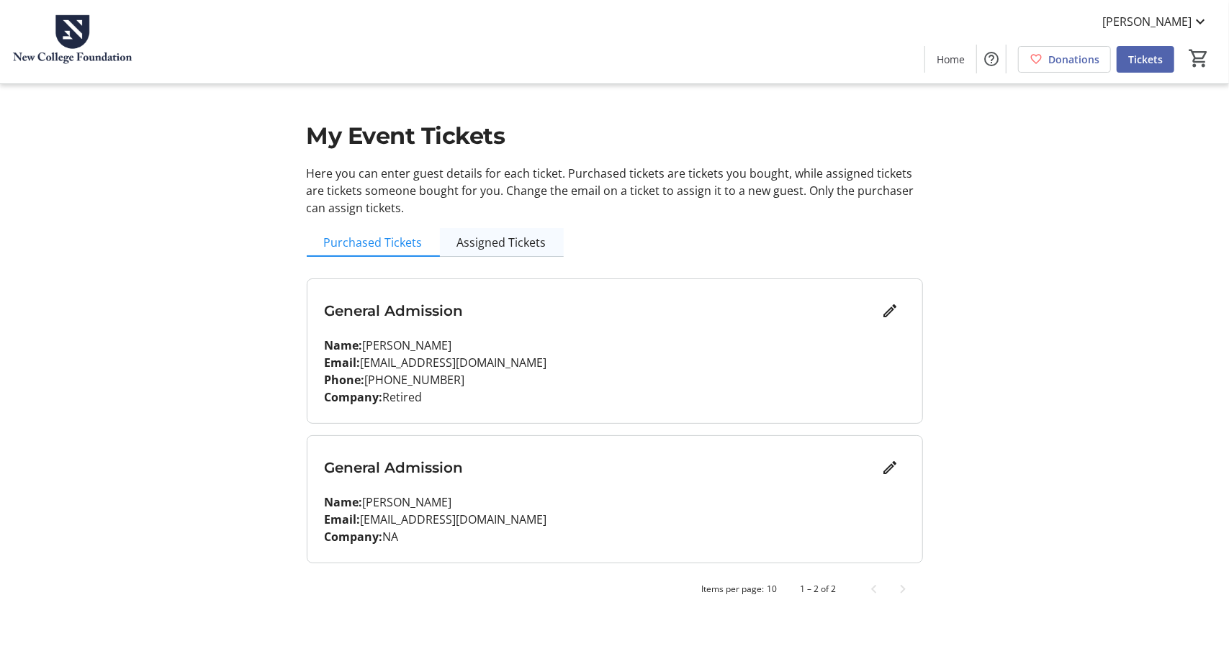
click at [504, 241] on span "Assigned Tickets" at bounding box center [501, 243] width 89 height 12
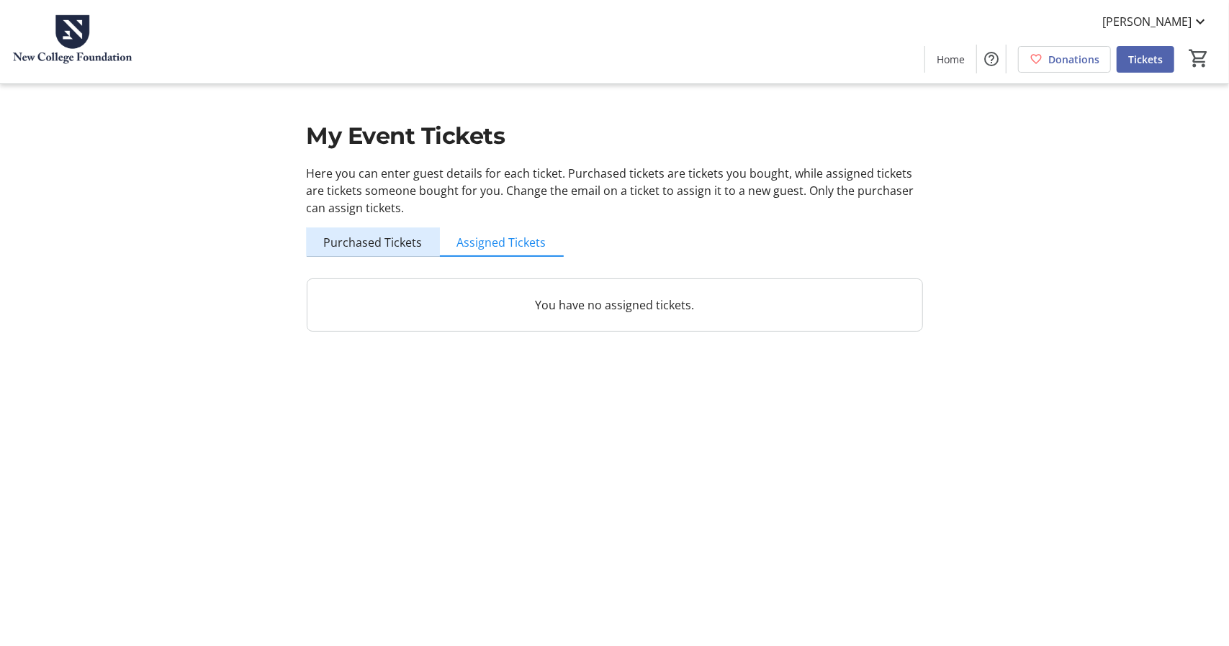
click at [375, 238] on span "Purchased Tickets" at bounding box center [373, 243] width 99 height 12
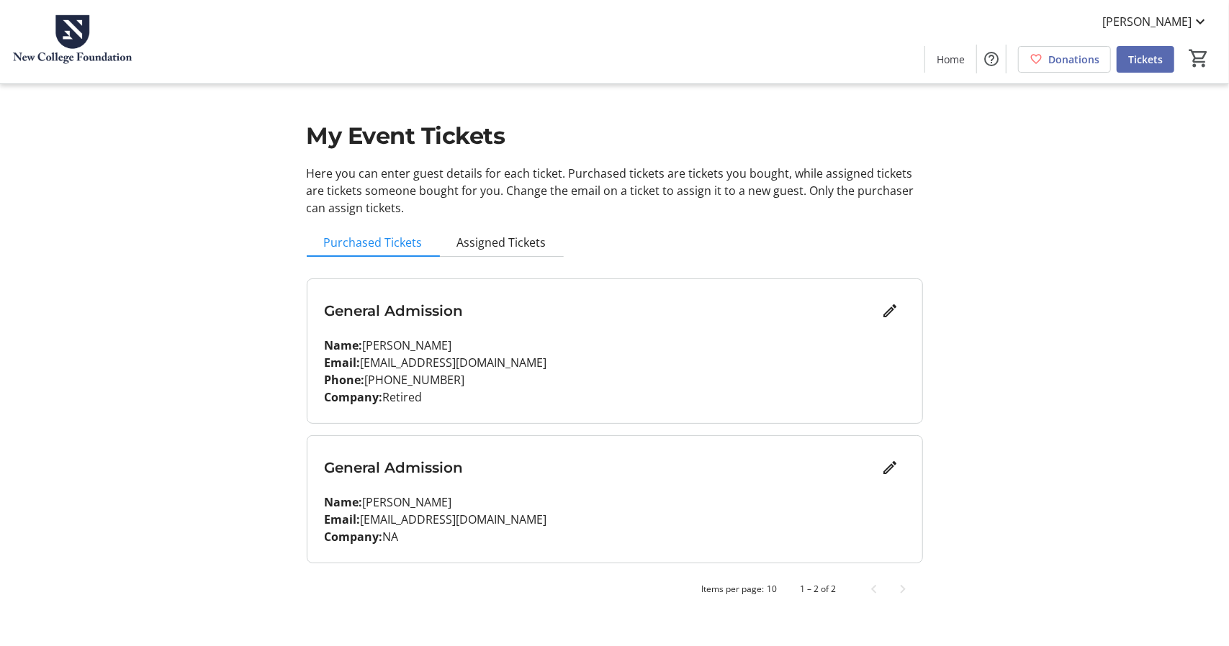
click at [1147, 56] on span "Tickets" at bounding box center [1145, 59] width 35 height 15
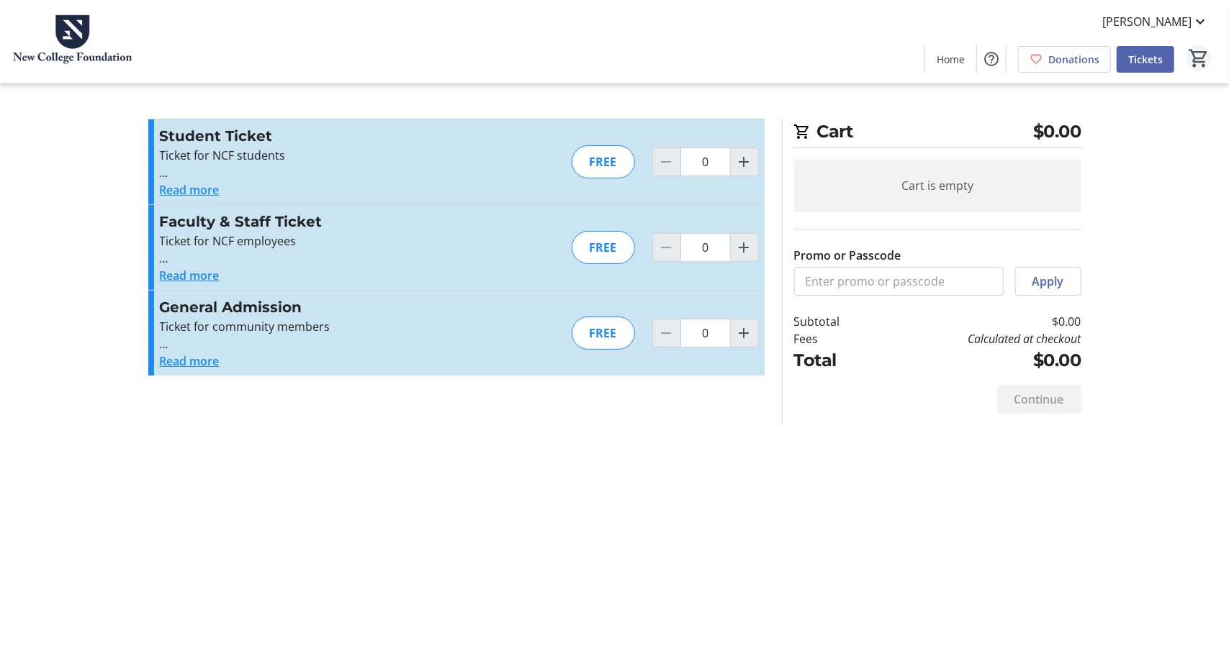
click at [1202, 56] on mat-icon "0" at bounding box center [1198, 58] width 22 height 22
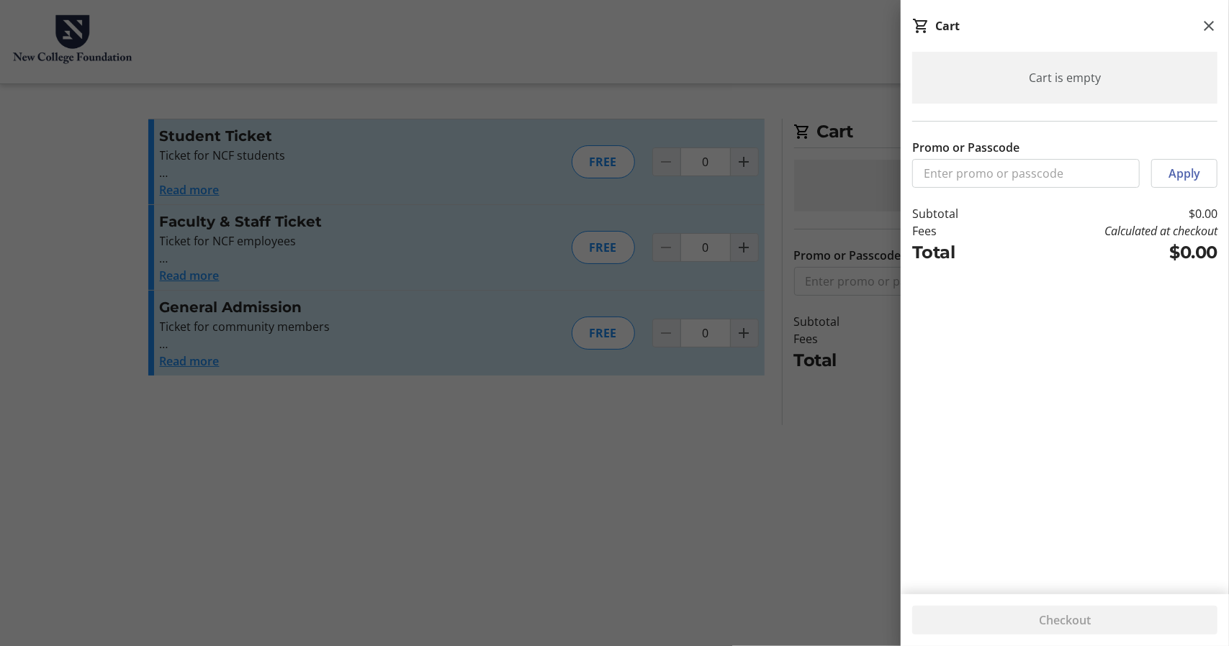
click at [456, 404] on div at bounding box center [614, 323] width 1229 height 646
